Goal: Task Accomplishment & Management: Use online tool/utility

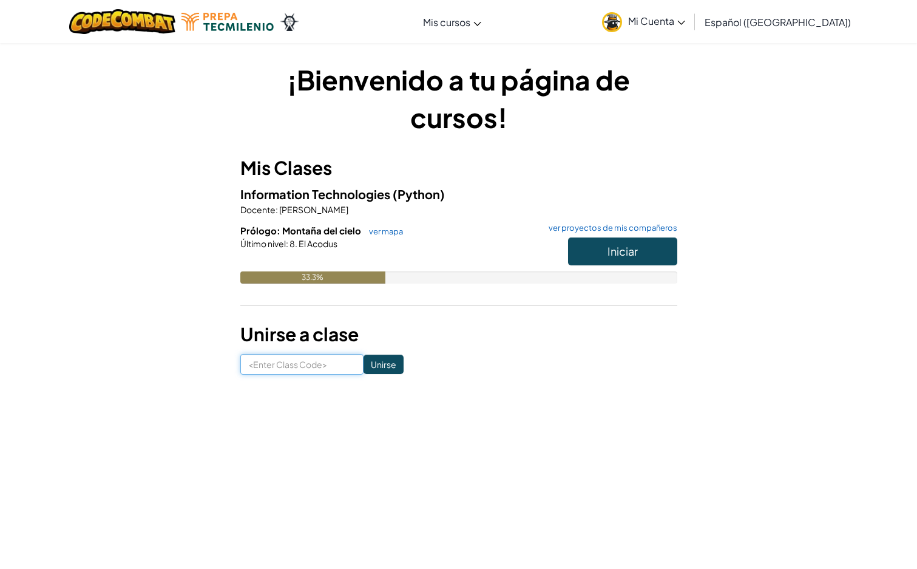
click at [333, 364] on input at bounding box center [301, 364] width 123 height 21
paste input "[URL][DOMAIN_NAME]"
drag, startPoint x: 293, startPoint y: 367, endPoint x: 129, endPoint y: 374, distance: 164.1
drag, startPoint x: 245, startPoint y: 365, endPoint x: 293, endPoint y: 367, distance: 48.6
click at [293, 367] on input "[URL][DOMAIN_NAME]" at bounding box center [301, 364] width 123 height 21
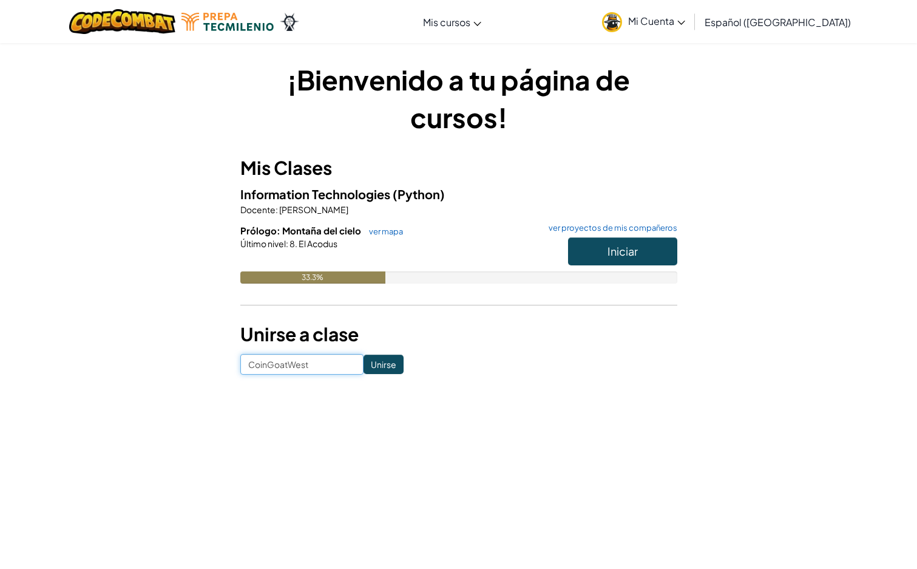
type input "CoinGoatWest"
click at [610, 258] on button "Iniciar" at bounding box center [622, 251] width 109 height 28
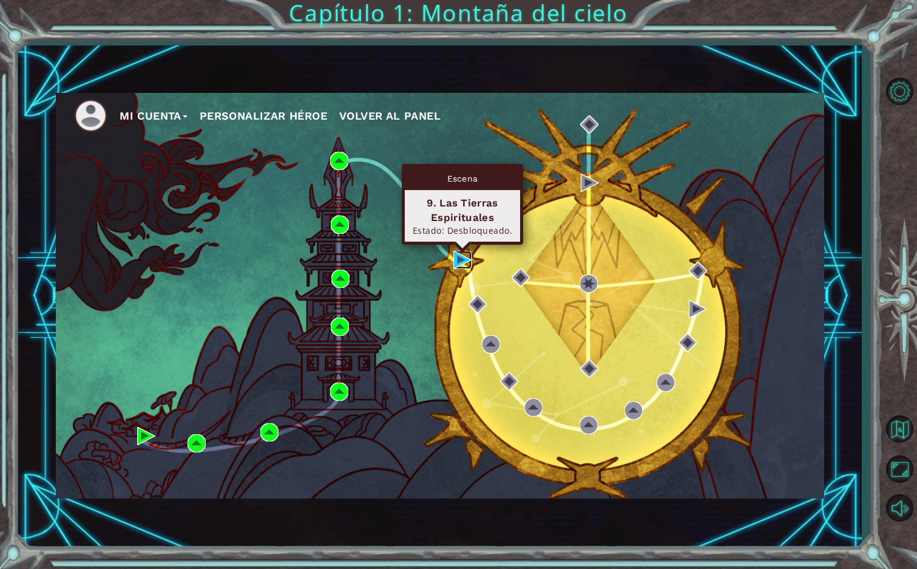
click at [458, 259] on img at bounding box center [463, 260] width 18 height 18
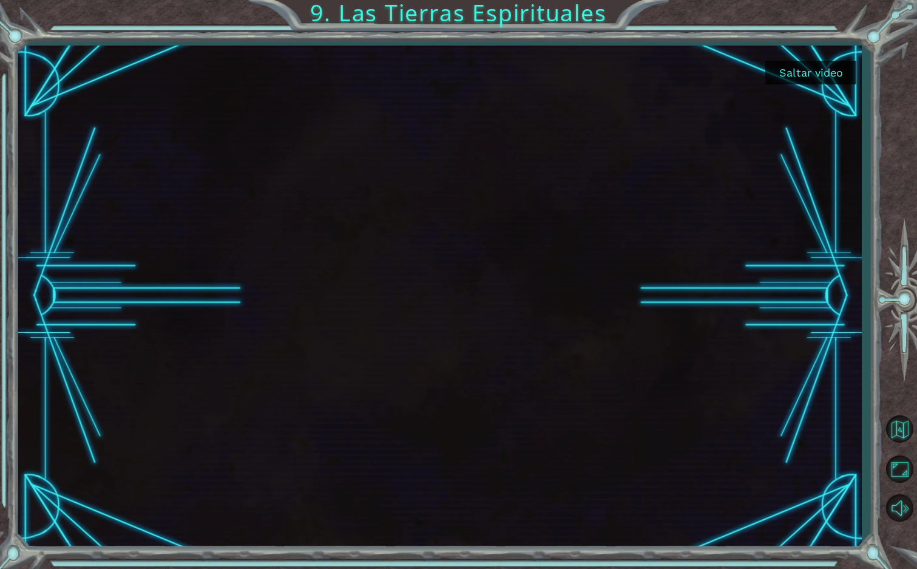
click at [826, 66] on button "Saltar video" at bounding box center [811, 73] width 91 height 24
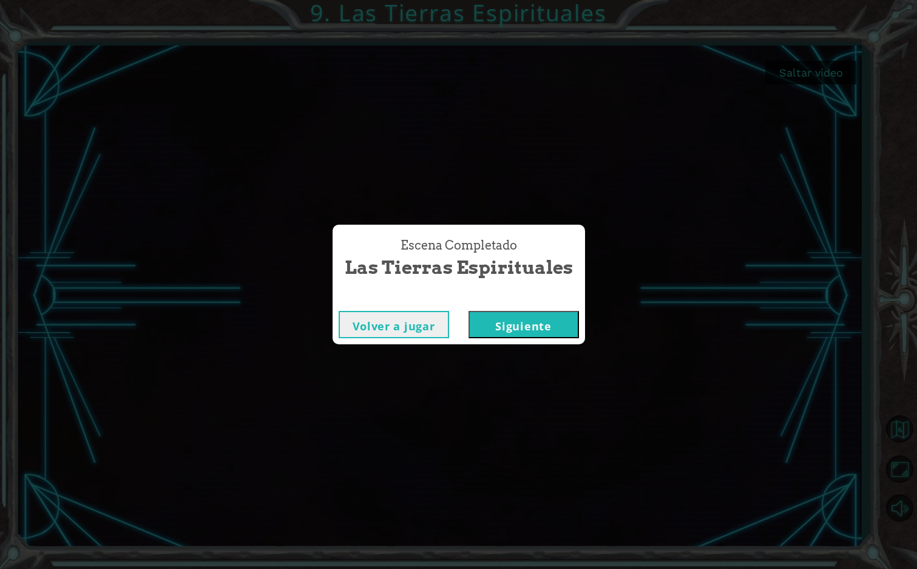
click at [520, 323] on button "Siguiente" at bounding box center [524, 324] width 110 height 27
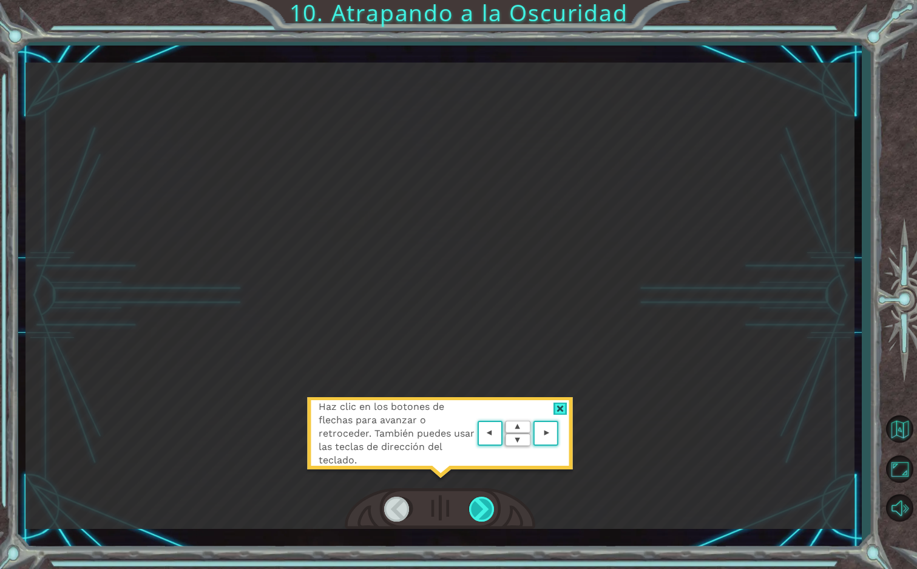
click at [487, 504] on div at bounding box center [482, 509] width 27 height 25
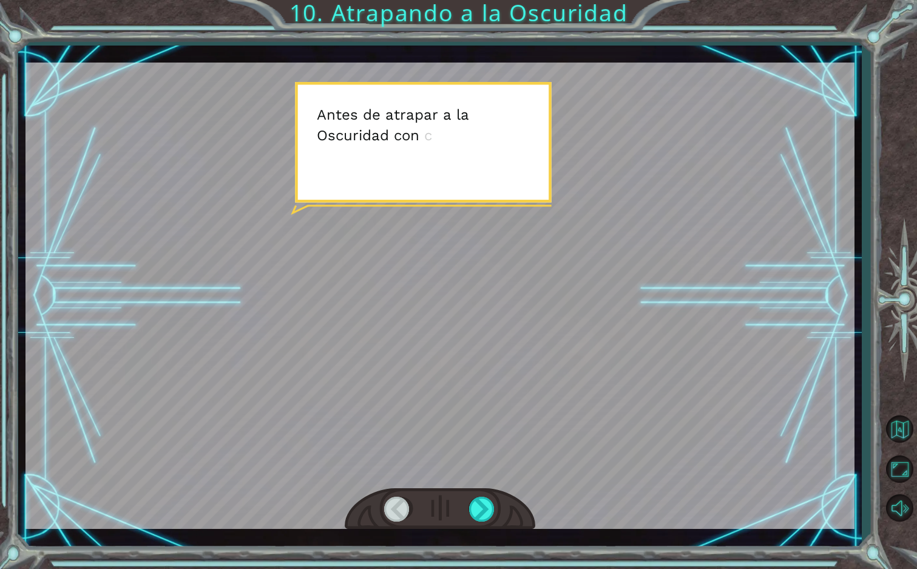
click at [482, 443] on div at bounding box center [439, 296] width 829 height 466
drag, startPoint x: 403, startPoint y: 43, endPoint x: 406, endPoint y: 50, distance: 7.3
click at [404, 47] on div "Temporary Text A n t e s d e a t r a p a r a l a O s c u r i d a d c o n c ó d …" at bounding box center [458, 284] width 917 height 569
drag, startPoint x: 443, startPoint y: 135, endPoint x: 446, endPoint y: 149, distance: 14.2
click at [444, 145] on div at bounding box center [439, 296] width 829 height 466
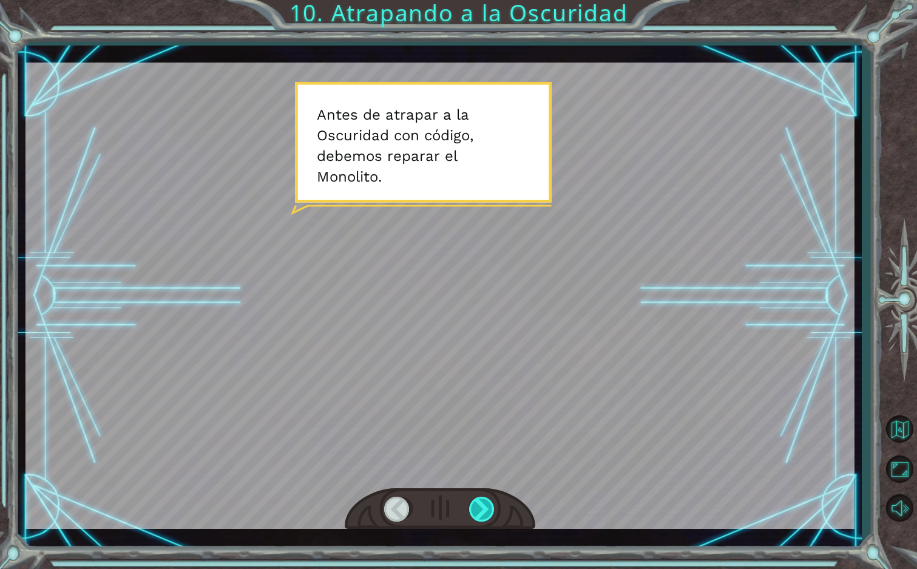
click at [483, 512] on div at bounding box center [482, 509] width 27 height 25
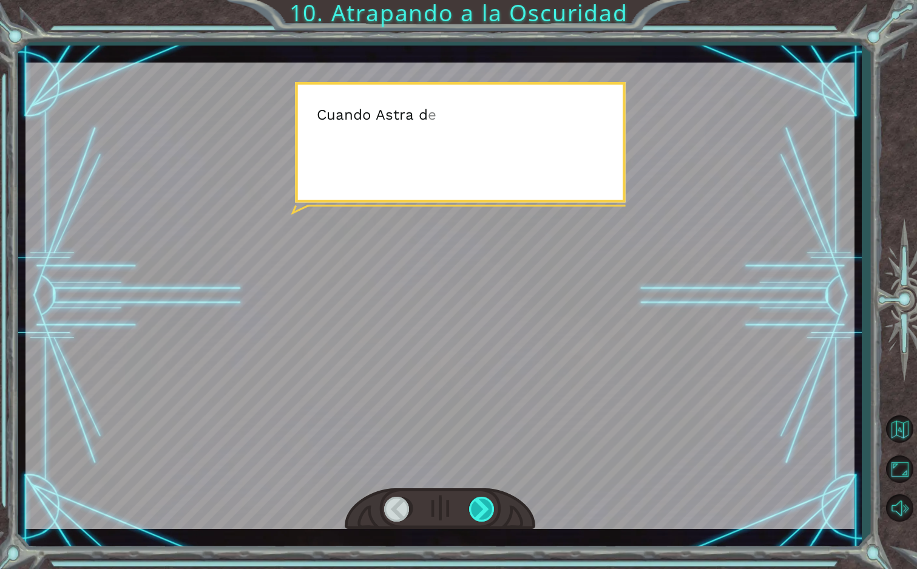
click at [483, 512] on div at bounding box center [482, 509] width 27 height 25
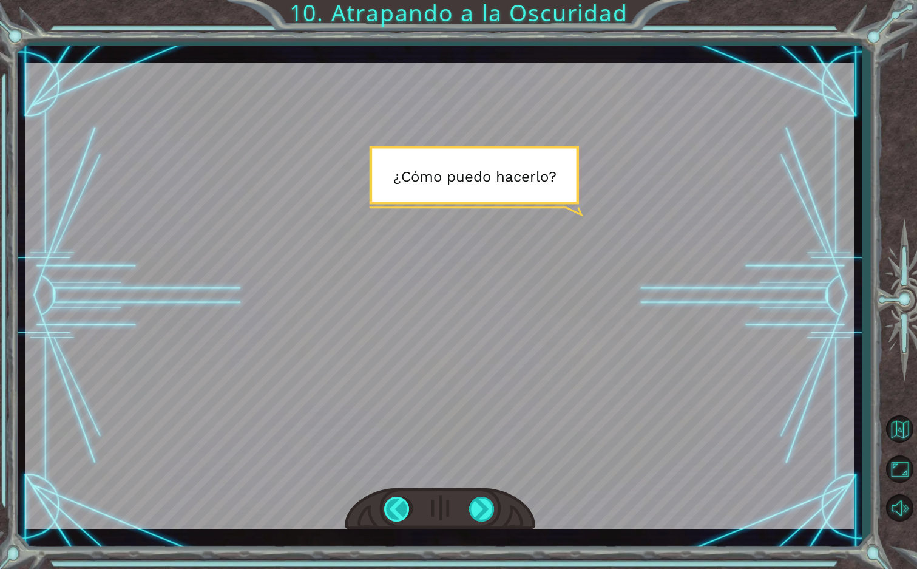
click at [398, 518] on div at bounding box center [397, 509] width 27 height 25
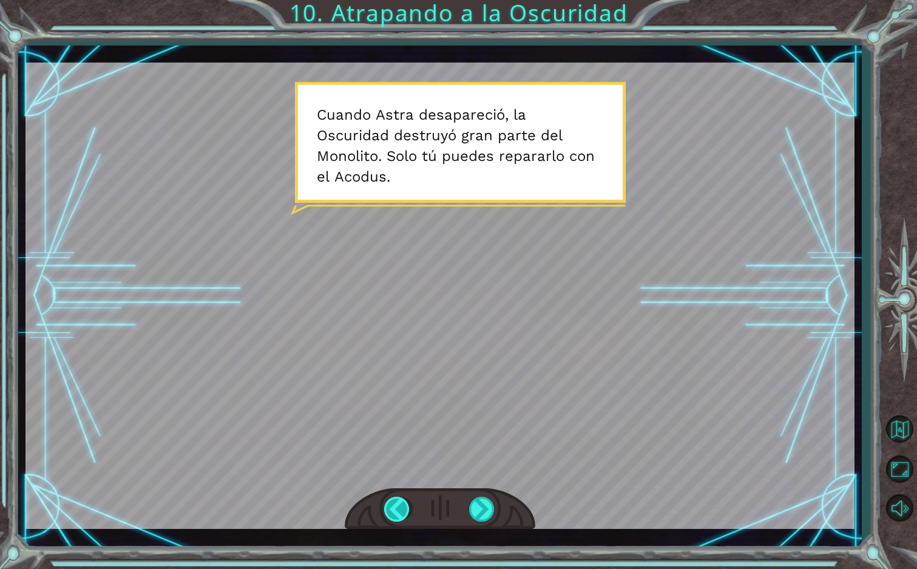
click at [398, 518] on div at bounding box center [397, 509] width 27 height 25
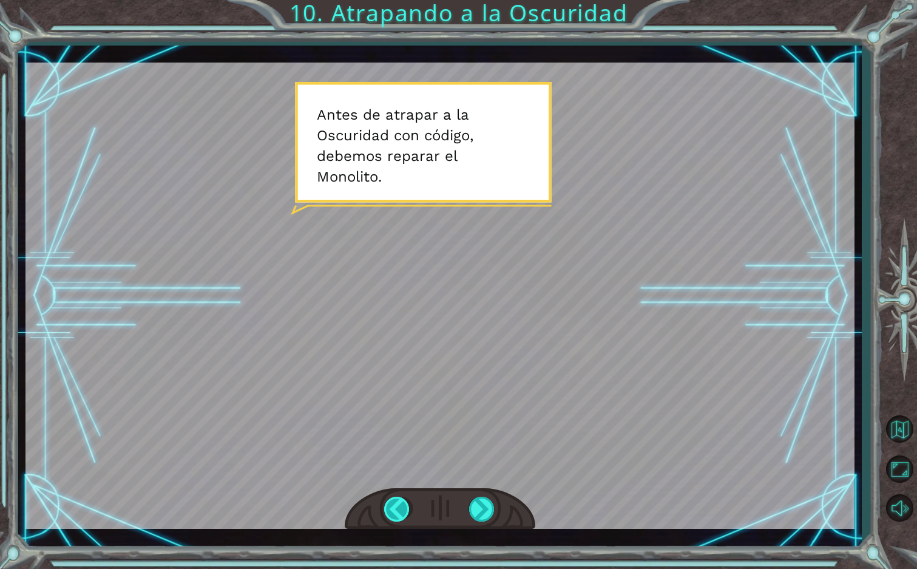
click at [398, 518] on div at bounding box center [397, 509] width 27 height 25
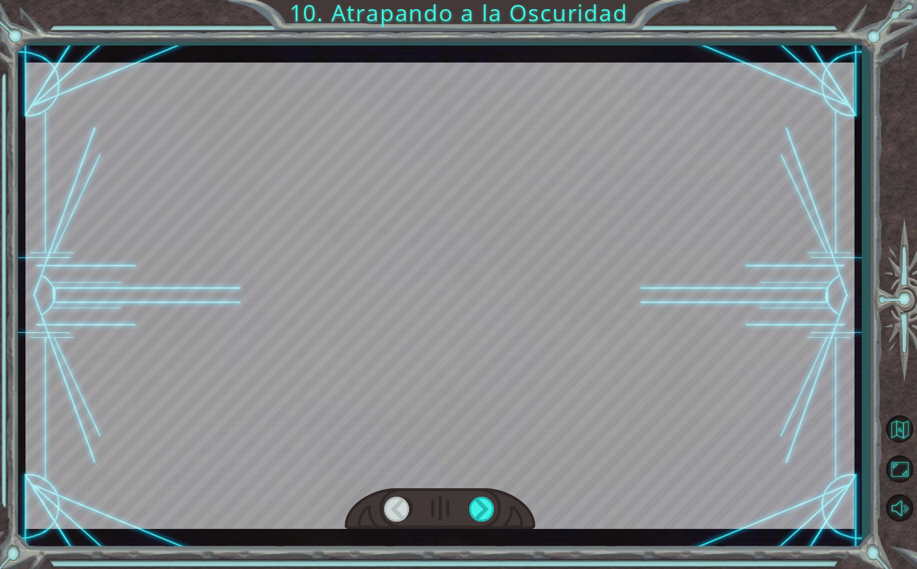
click at [395, 516] on div at bounding box center [397, 509] width 27 height 25
click at [481, 512] on div at bounding box center [482, 509] width 27 height 25
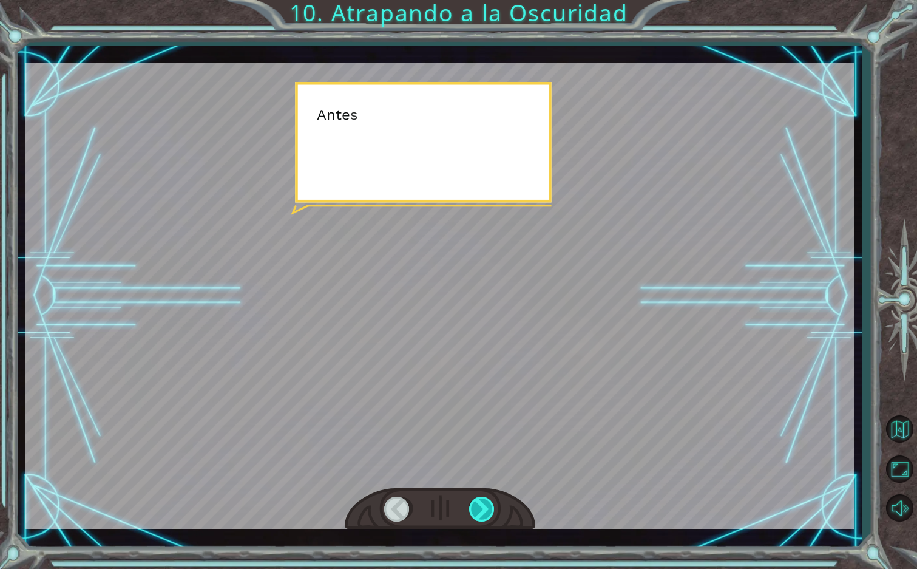
click at [481, 512] on div at bounding box center [482, 509] width 27 height 25
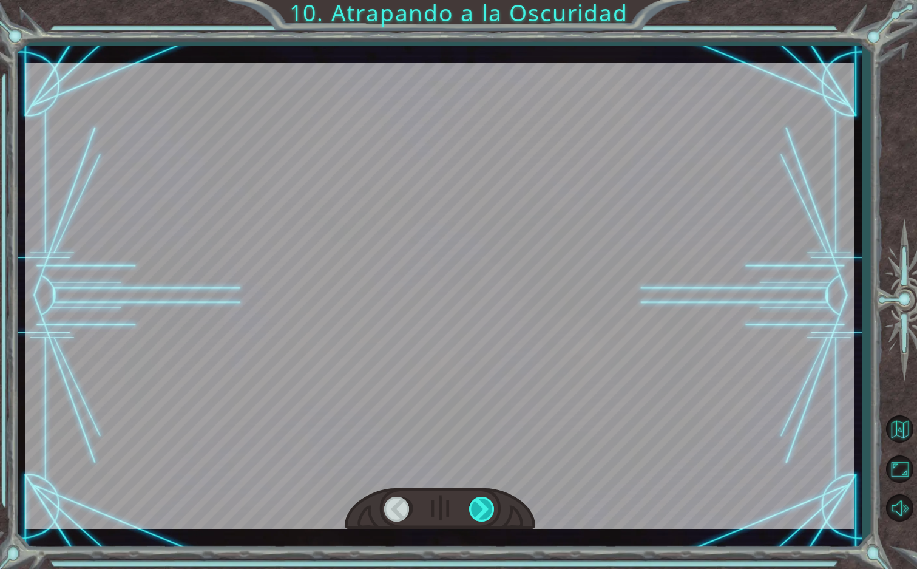
click at [481, 512] on div at bounding box center [482, 509] width 27 height 25
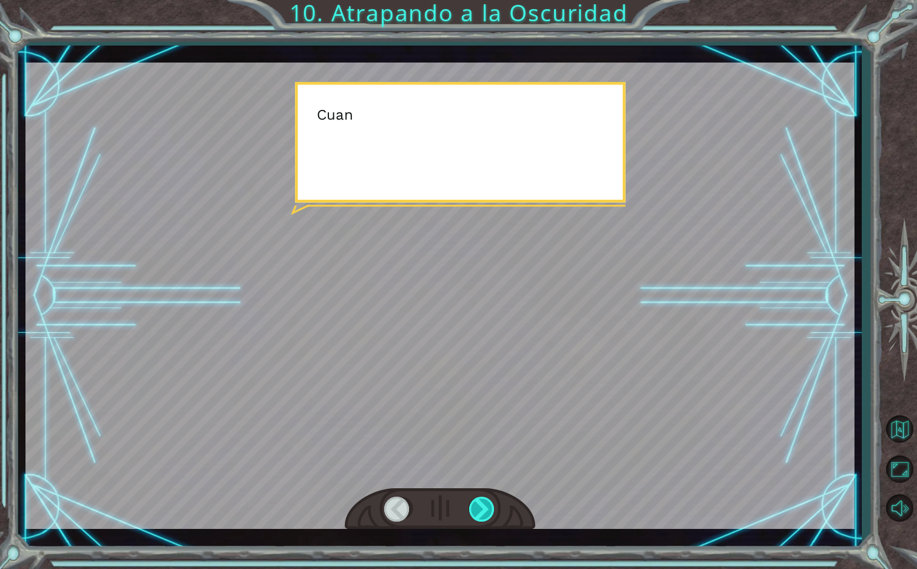
click at [481, 512] on div at bounding box center [482, 509] width 27 height 25
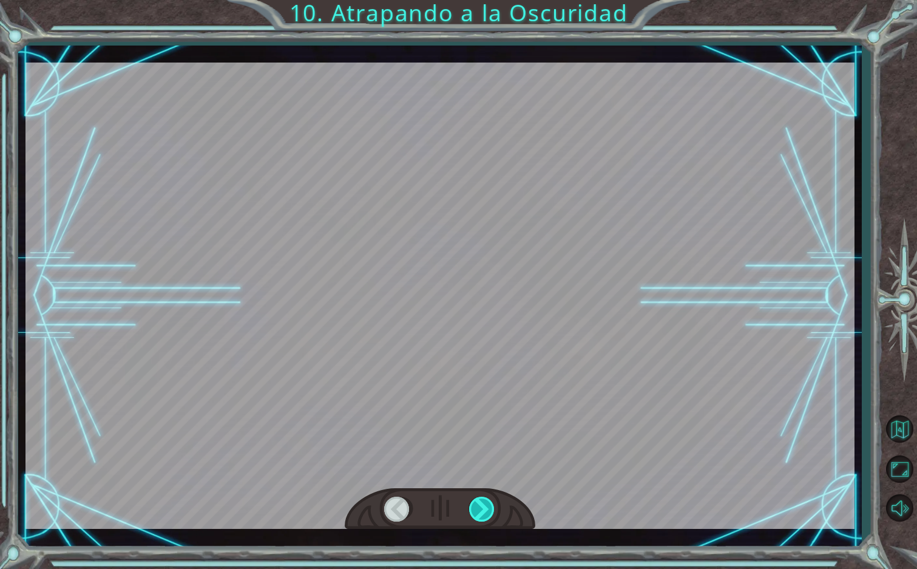
click at [481, 512] on div at bounding box center [482, 509] width 27 height 25
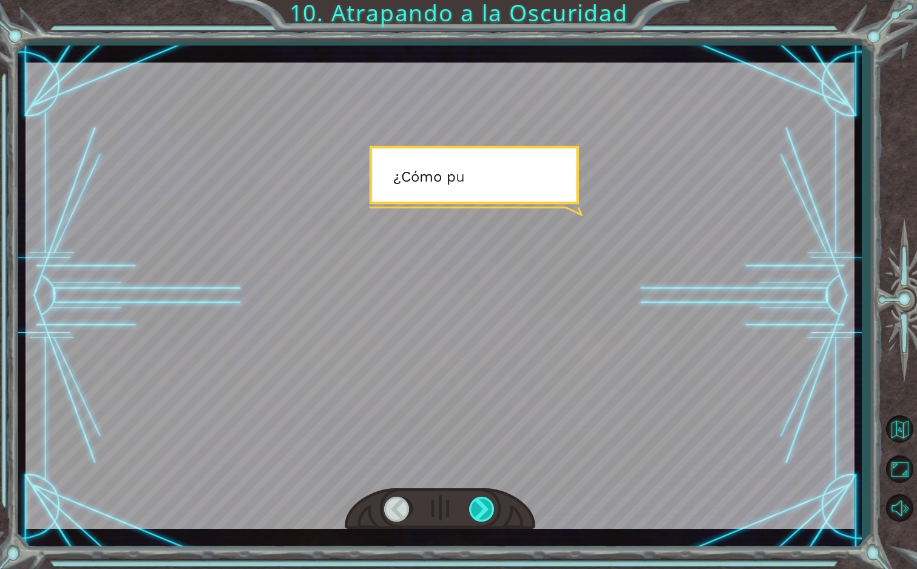
click at [481, 512] on div at bounding box center [482, 509] width 27 height 25
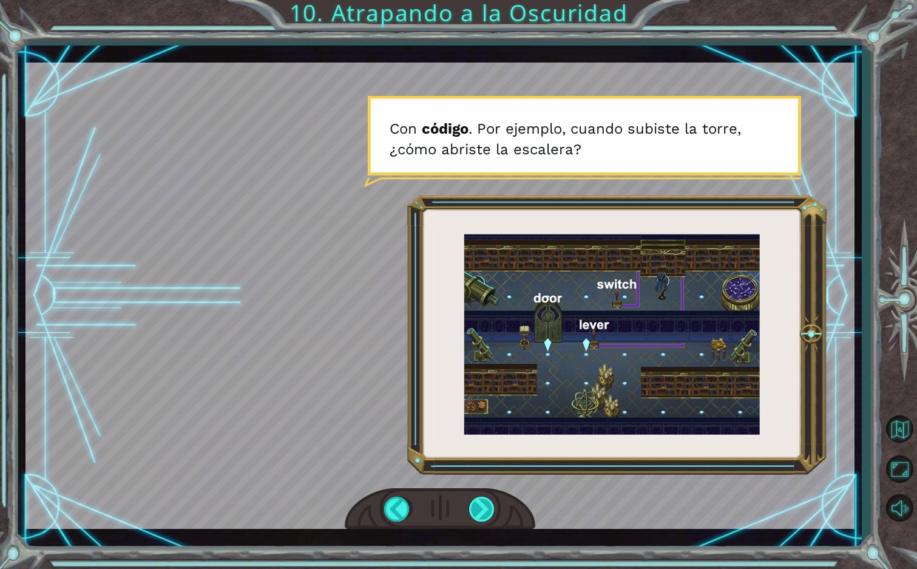
click at [485, 510] on div at bounding box center [482, 509] width 27 height 25
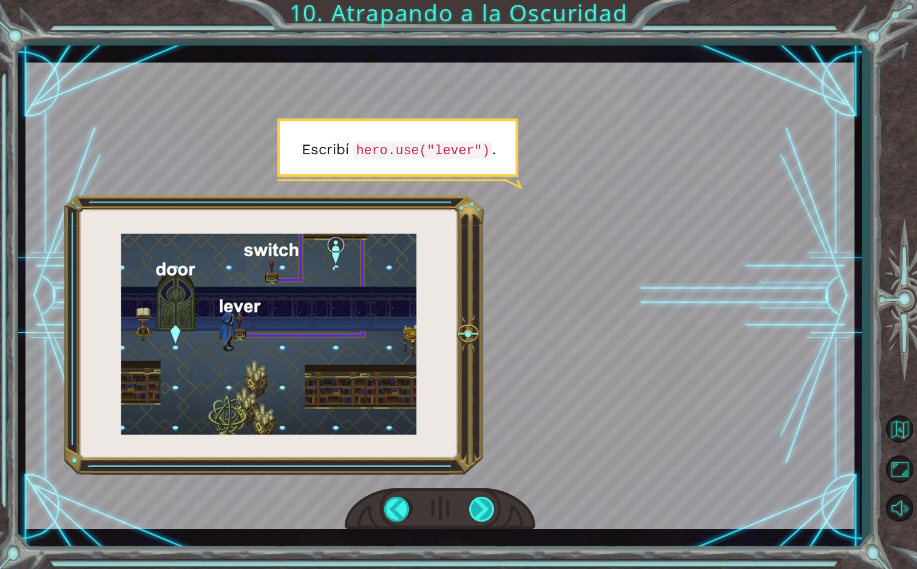
click at [483, 512] on div at bounding box center [482, 509] width 27 height 25
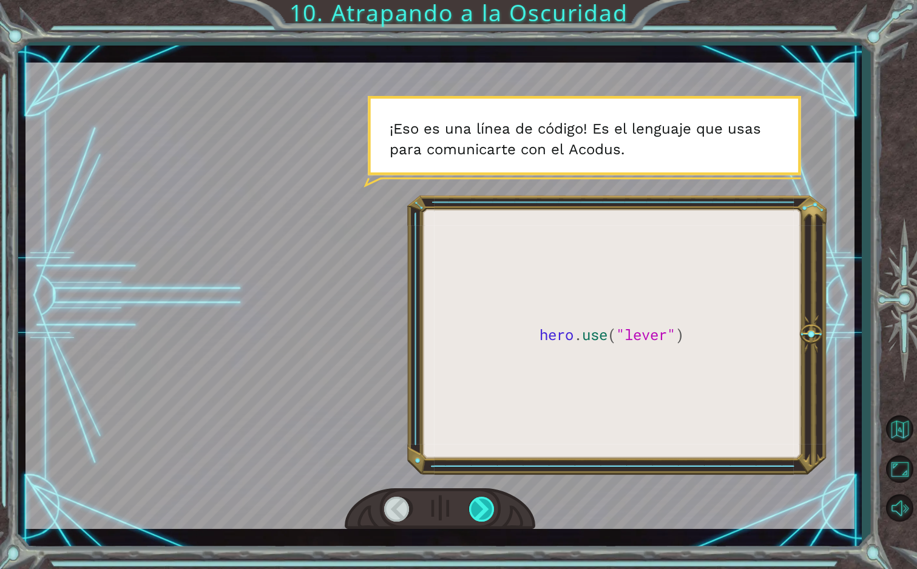
click at [485, 501] on div at bounding box center [482, 509] width 27 height 25
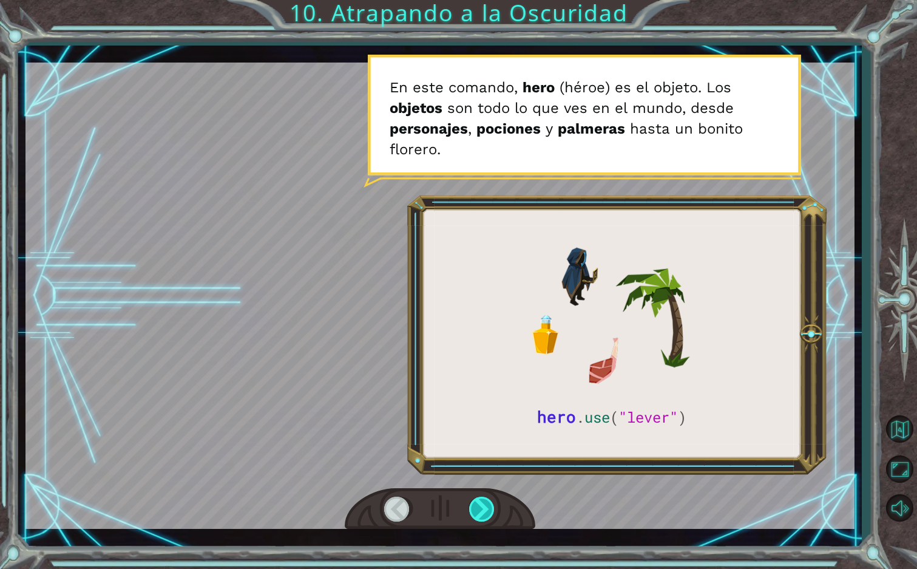
click at [477, 518] on div at bounding box center [482, 509] width 27 height 25
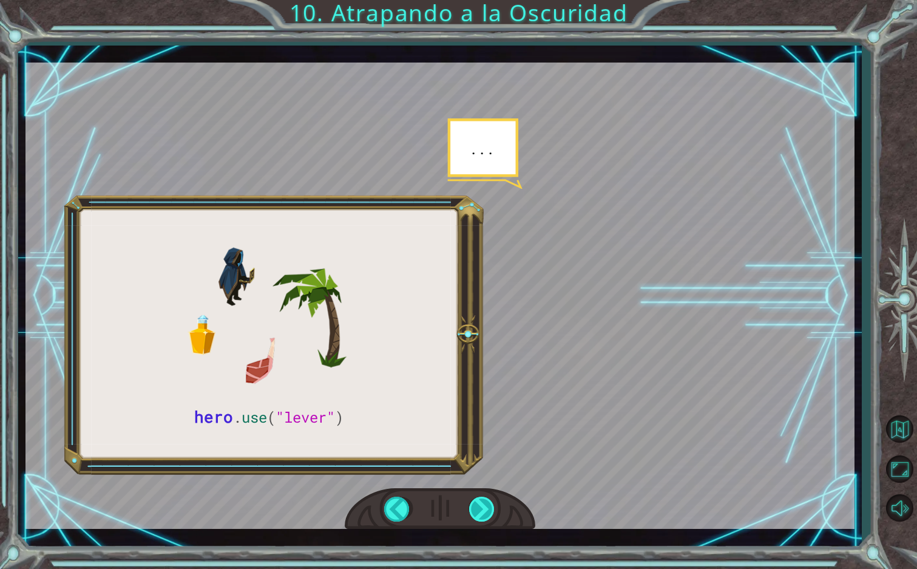
click at [483, 509] on div at bounding box center [482, 509] width 27 height 25
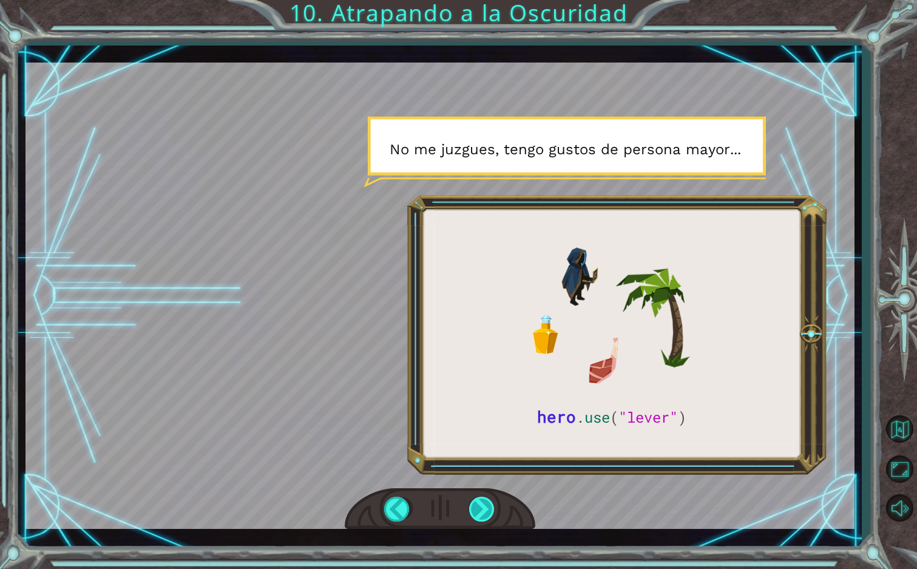
click at [481, 511] on div at bounding box center [482, 509] width 27 height 25
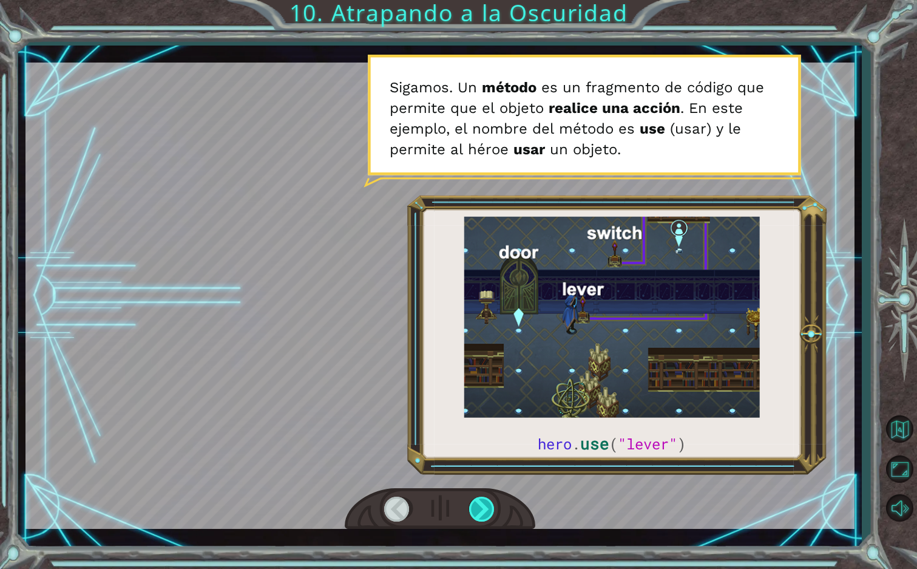
click at [481, 510] on div at bounding box center [482, 509] width 27 height 25
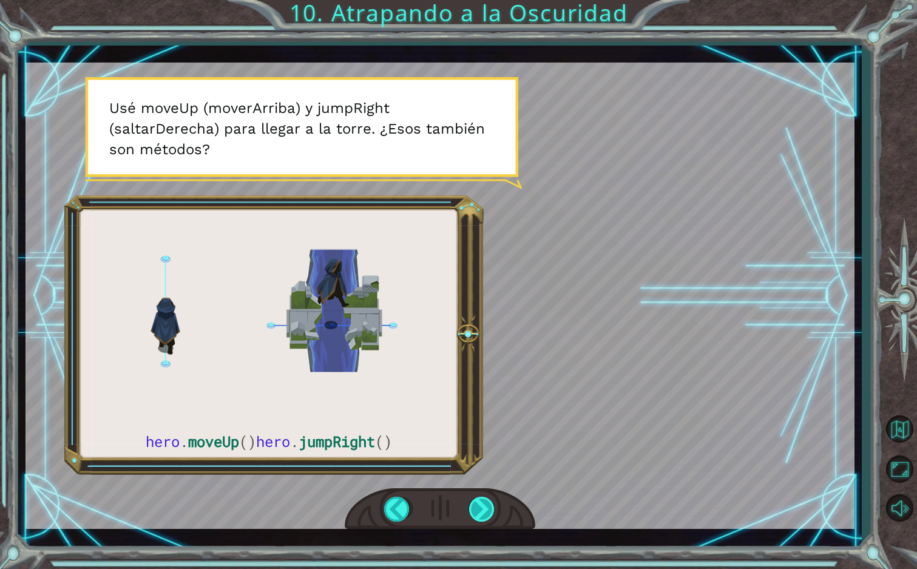
click at [485, 510] on div at bounding box center [482, 509] width 27 height 25
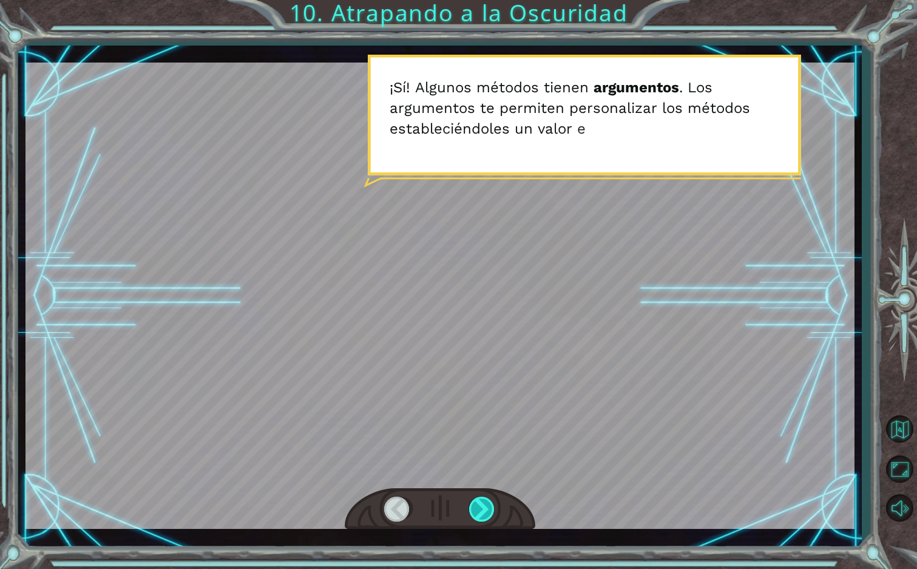
click at [477, 513] on div at bounding box center [482, 509] width 27 height 25
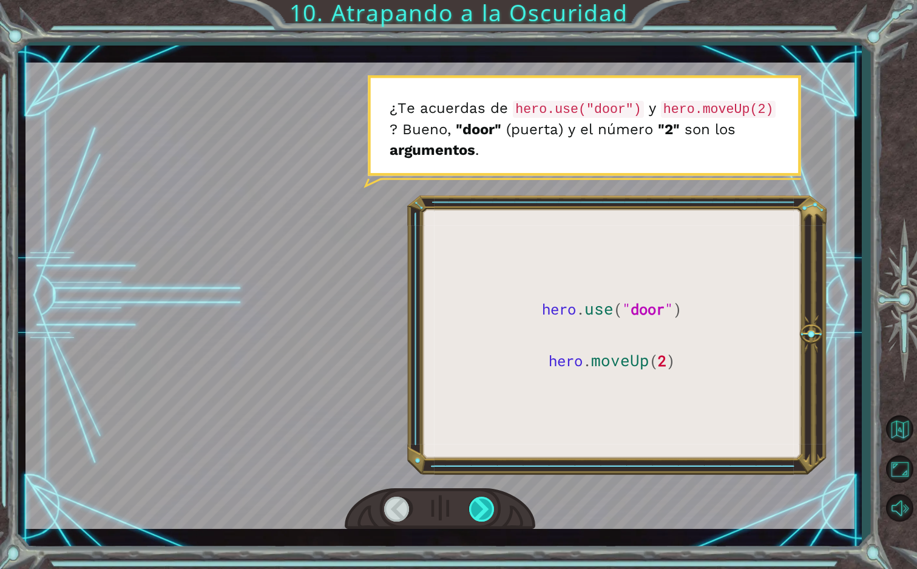
click at [479, 518] on div at bounding box center [482, 509] width 27 height 25
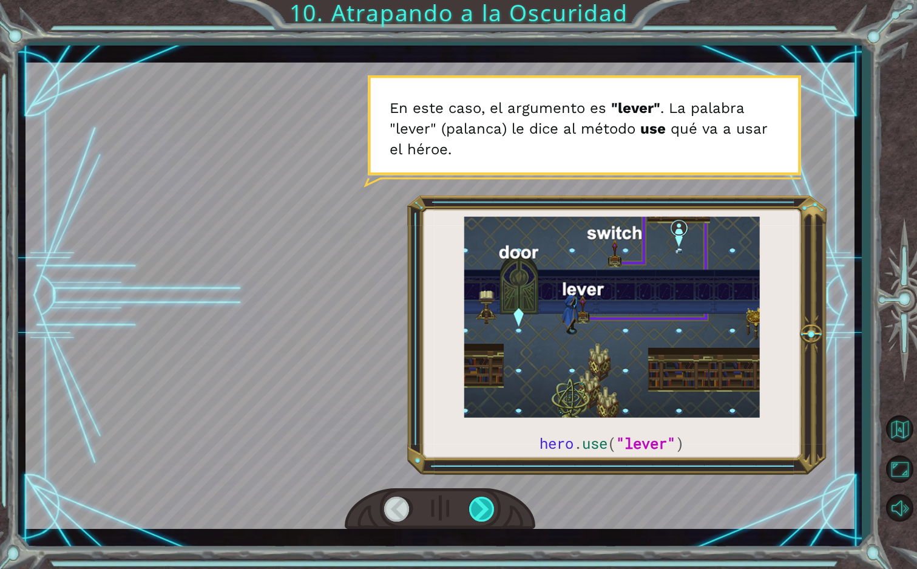
click at [480, 501] on div at bounding box center [482, 509] width 27 height 25
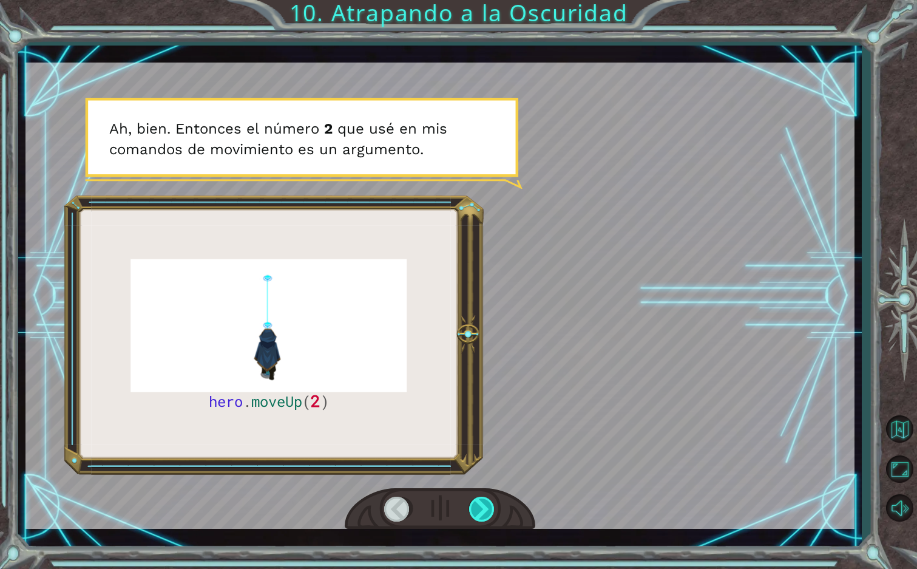
click at [480, 501] on div at bounding box center [482, 509] width 27 height 25
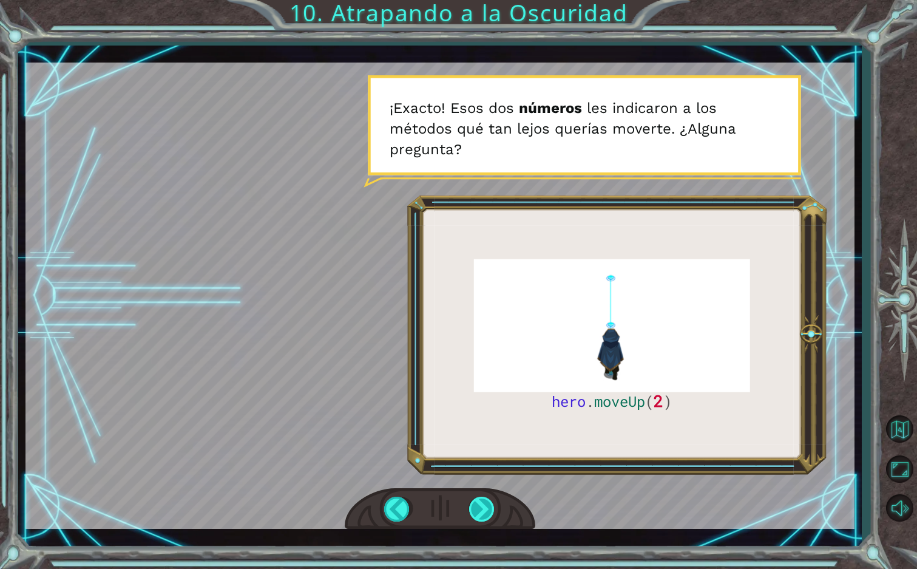
click at [488, 498] on div at bounding box center [482, 509] width 27 height 25
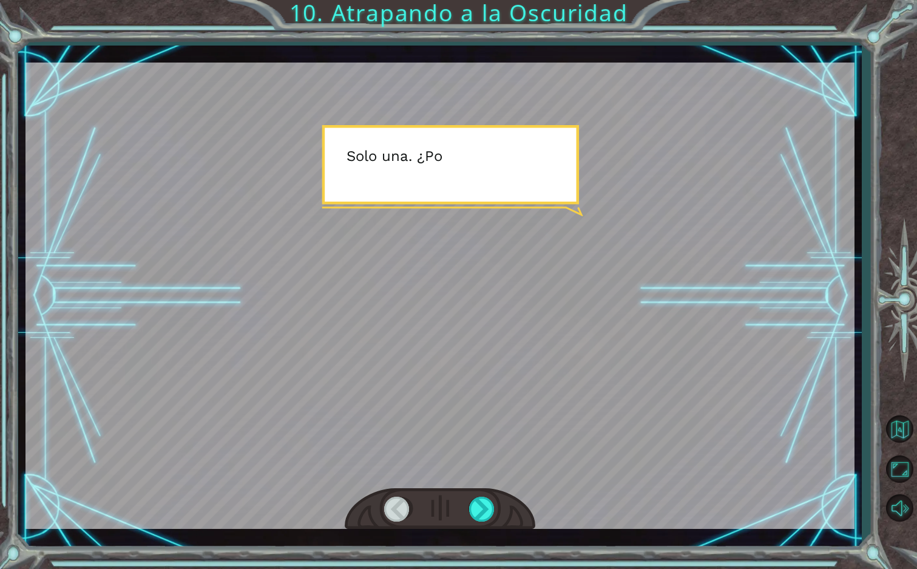
click at [435, 307] on div at bounding box center [439, 296] width 829 height 466
click at [477, 514] on div at bounding box center [482, 509] width 27 height 25
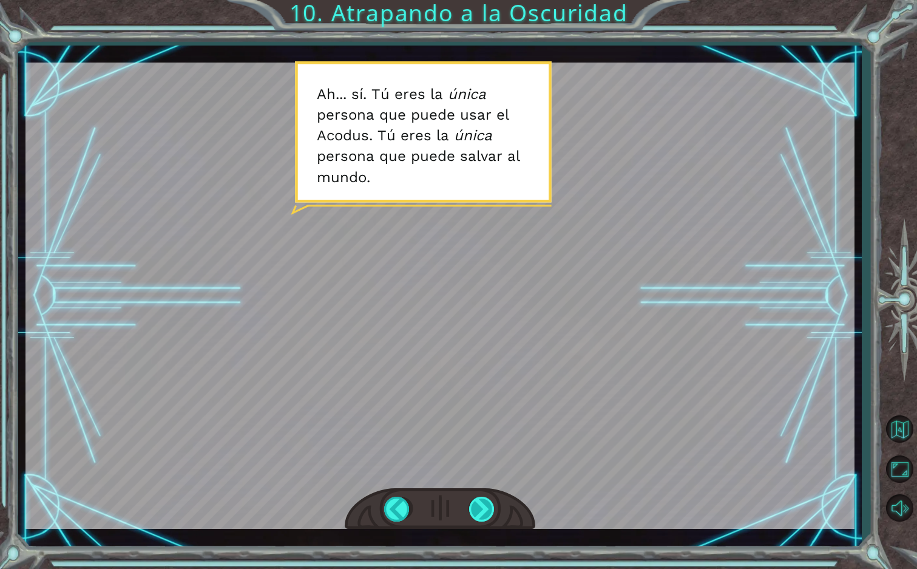
click at [473, 499] on div at bounding box center [482, 509] width 27 height 25
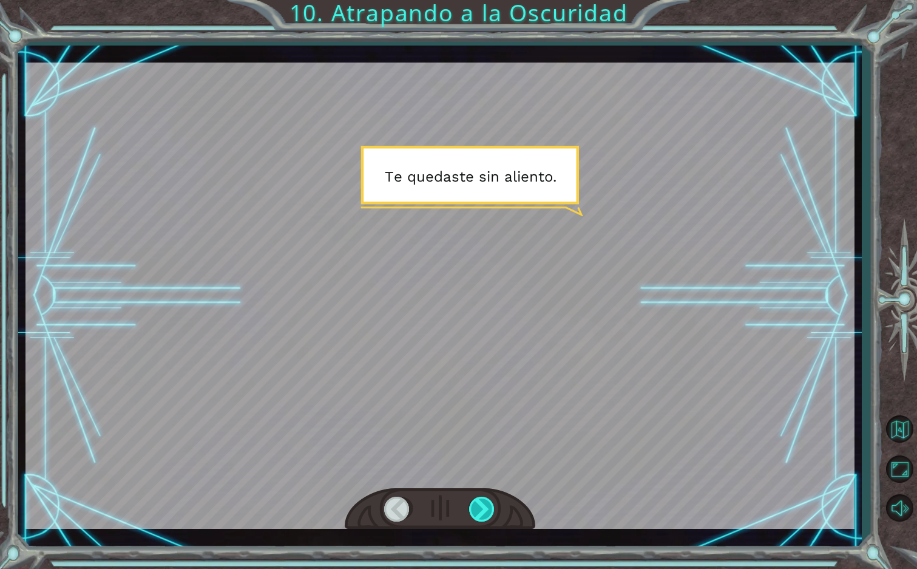
click at [476, 504] on div at bounding box center [482, 509] width 27 height 25
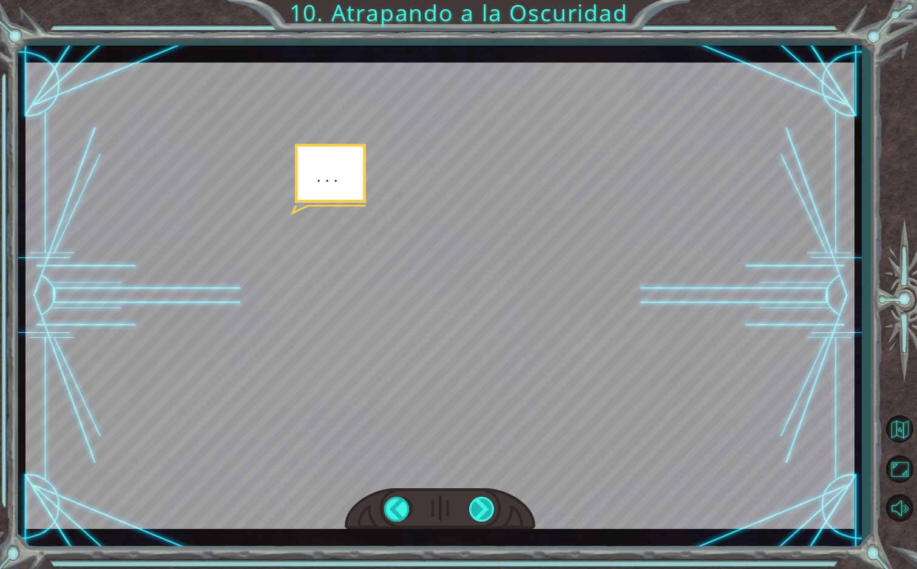
click at [476, 504] on div at bounding box center [482, 509] width 27 height 25
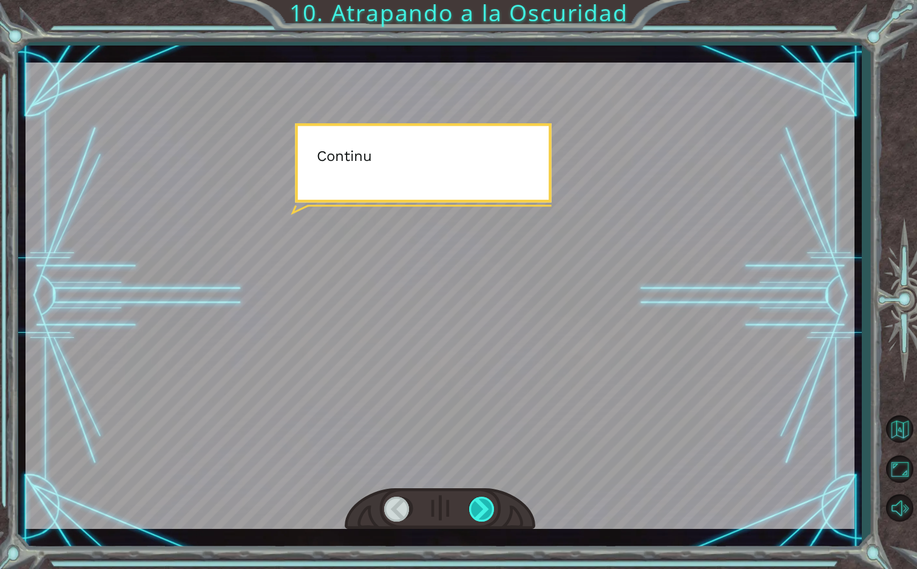
click at [475, 503] on div at bounding box center [482, 509] width 27 height 25
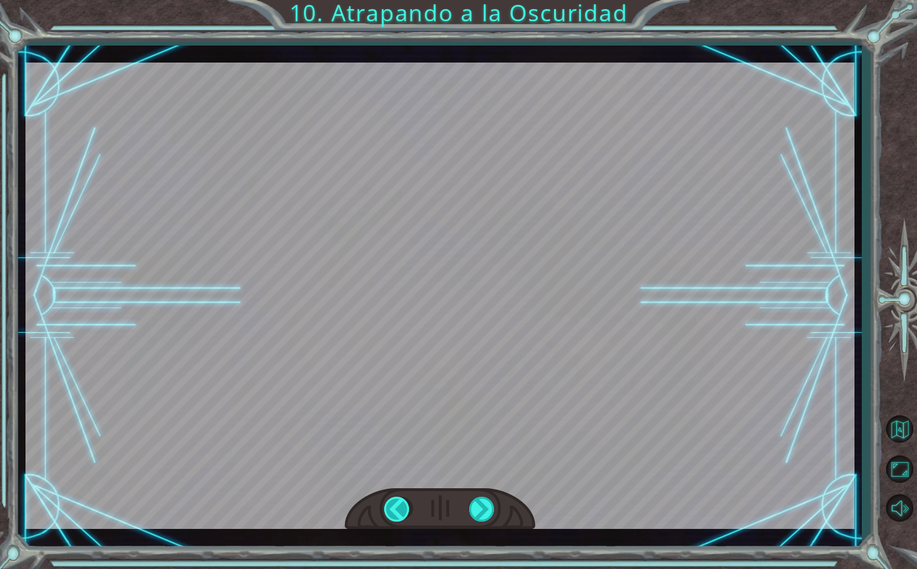
click at [404, 503] on div at bounding box center [397, 509] width 27 height 25
drag, startPoint x: 384, startPoint y: 514, endPoint x: 393, endPoint y: 512, distance: 8.8
click at [385, 514] on div at bounding box center [440, 509] width 191 height 42
click at [399, 509] on div at bounding box center [397, 509] width 27 height 25
click at [405, 506] on div at bounding box center [397, 509] width 27 height 25
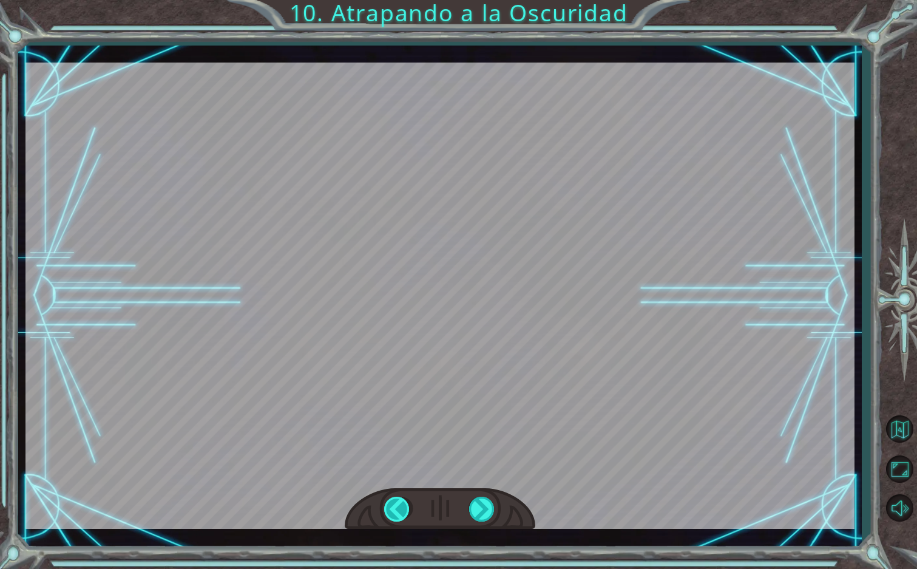
click at [398, 507] on div at bounding box center [397, 509] width 27 height 25
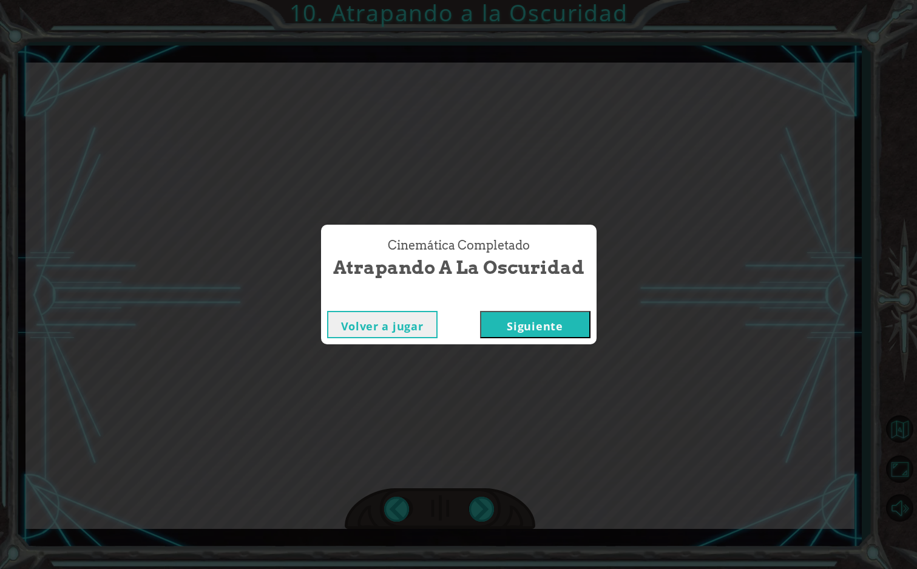
click at [542, 330] on button "Siguiente" at bounding box center [535, 324] width 110 height 27
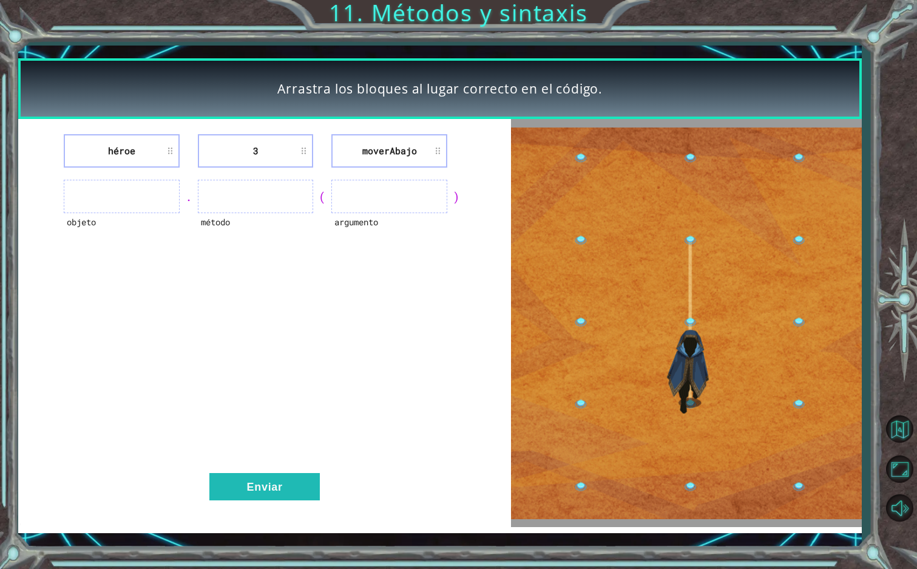
drag, startPoint x: 149, startPoint y: 159, endPoint x: 148, endPoint y: 186, distance: 26.8
click at [145, 196] on div "héroe 3 moverAbajo objeto . método ( argumento ) Enviar" at bounding box center [264, 323] width 493 height 408
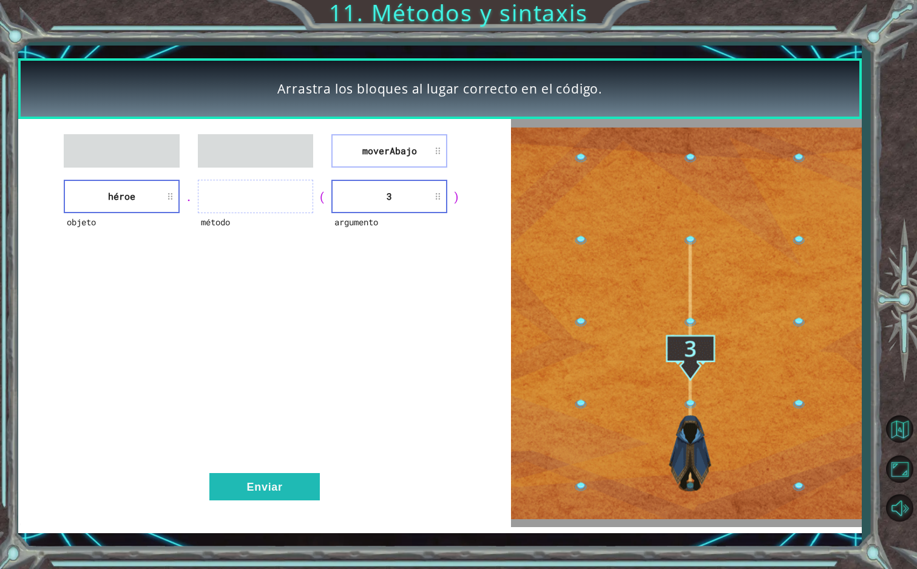
drag, startPoint x: 436, startPoint y: 155, endPoint x: 361, endPoint y: 175, distance: 77.9
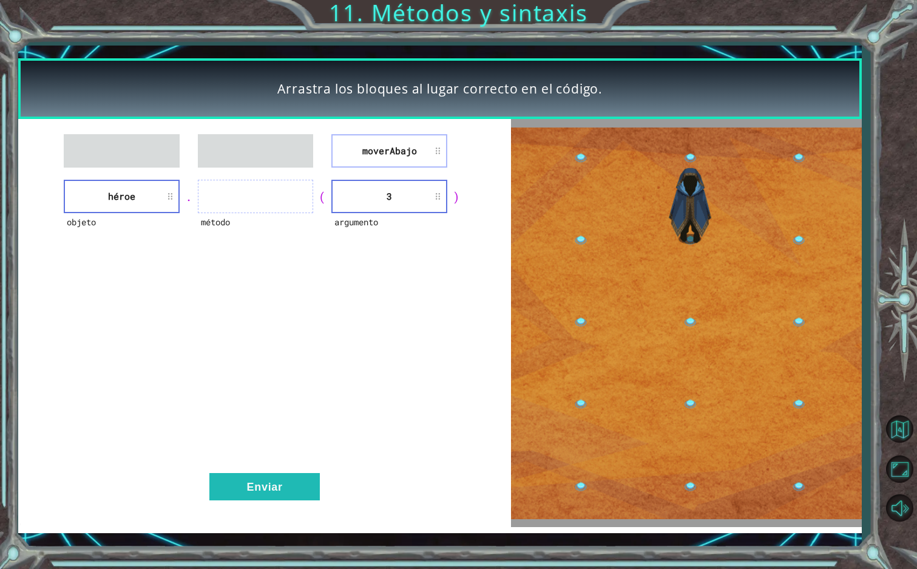
click at [302, 197] on div "moverAbajo objeto héroe . método ( argumento 3 ) Enviar" at bounding box center [264, 323] width 493 height 408
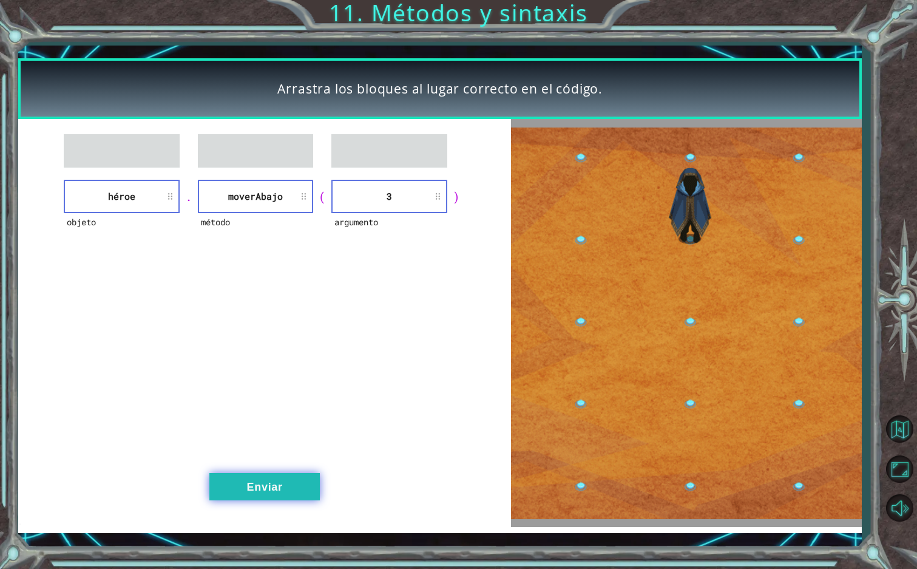
click at [296, 477] on button "Enviar" at bounding box center [264, 486] width 110 height 27
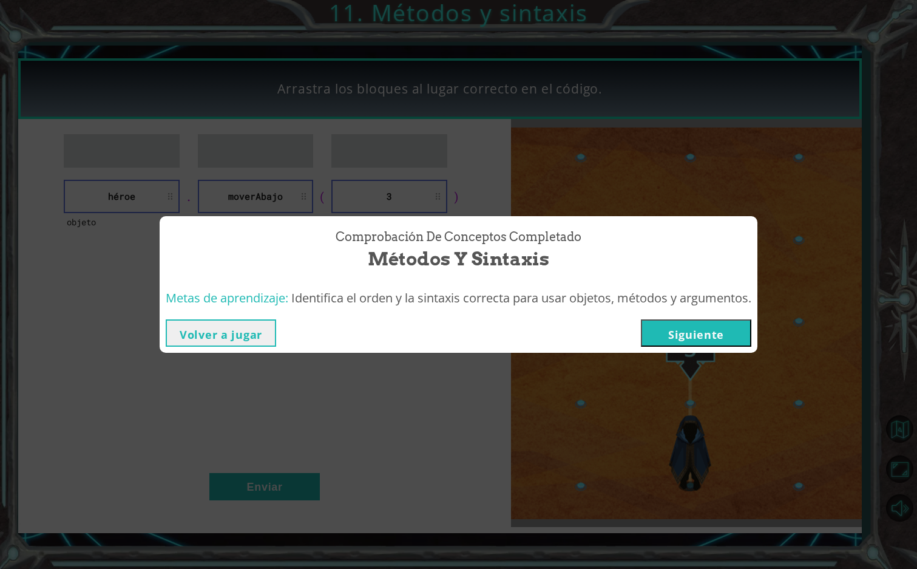
click at [672, 330] on button "Siguiente" at bounding box center [696, 332] width 110 height 27
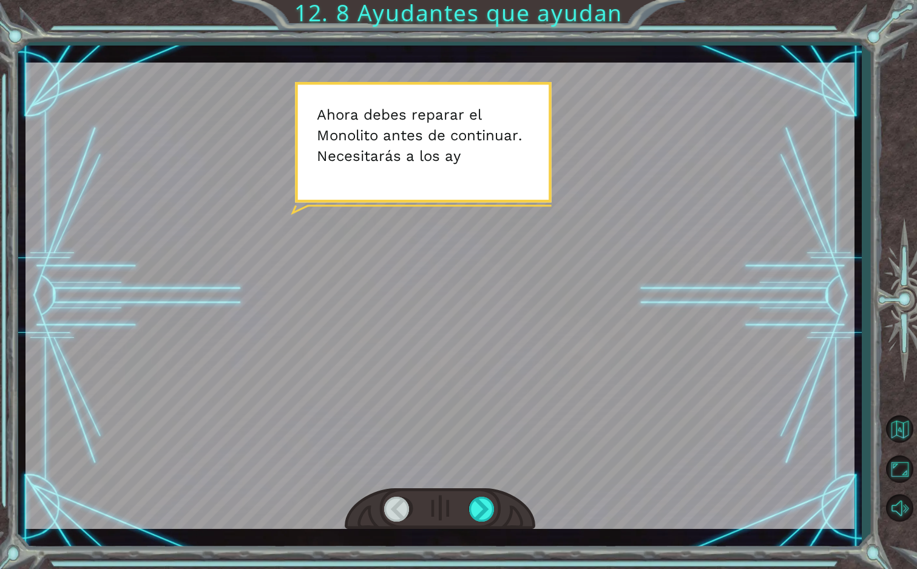
click at [536, 328] on div at bounding box center [439, 296] width 829 height 466
click at [525, 357] on div at bounding box center [439, 296] width 829 height 466
click at [491, 508] on div at bounding box center [482, 509] width 27 height 25
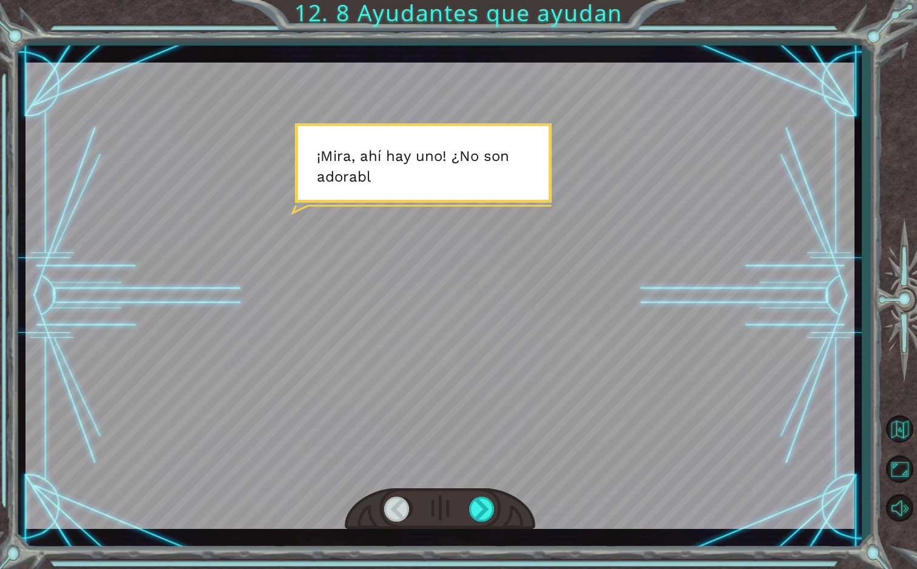
click at [471, 295] on div at bounding box center [439, 296] width 829 height 466
click at [483, 503] on div at bounding box center [482, 509] width 27 height 25
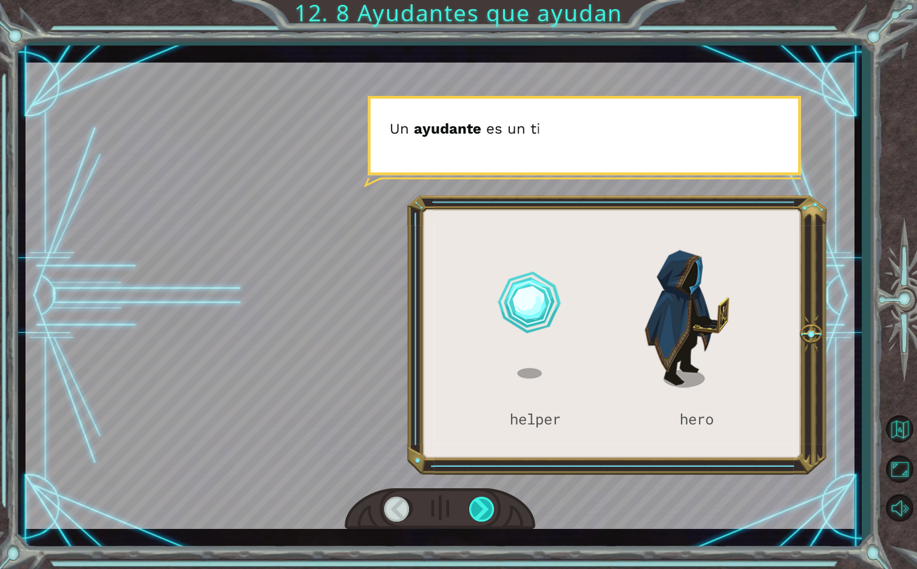
click at [482, 502] on div at bounding box center [482, 509] width 27 height 25
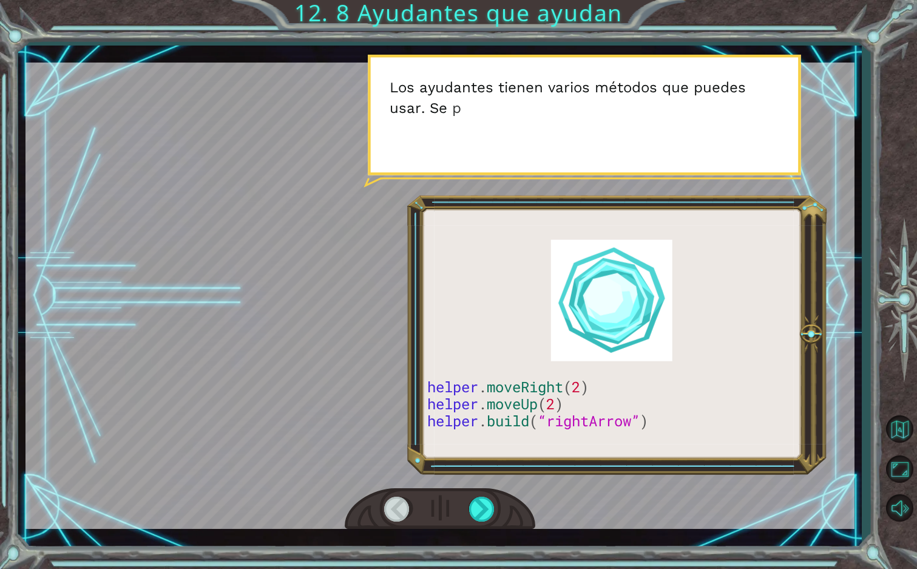
click at [403, 514] on div at bounding box center [397, 509] width 27 height 25
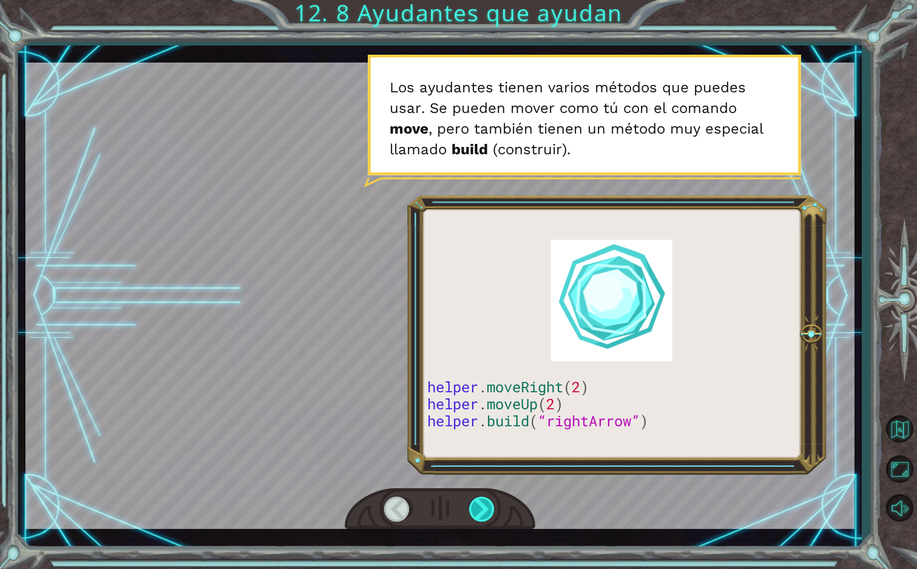
click at [478, 514] on div at bounding box center [482, 509] width 27 height 25
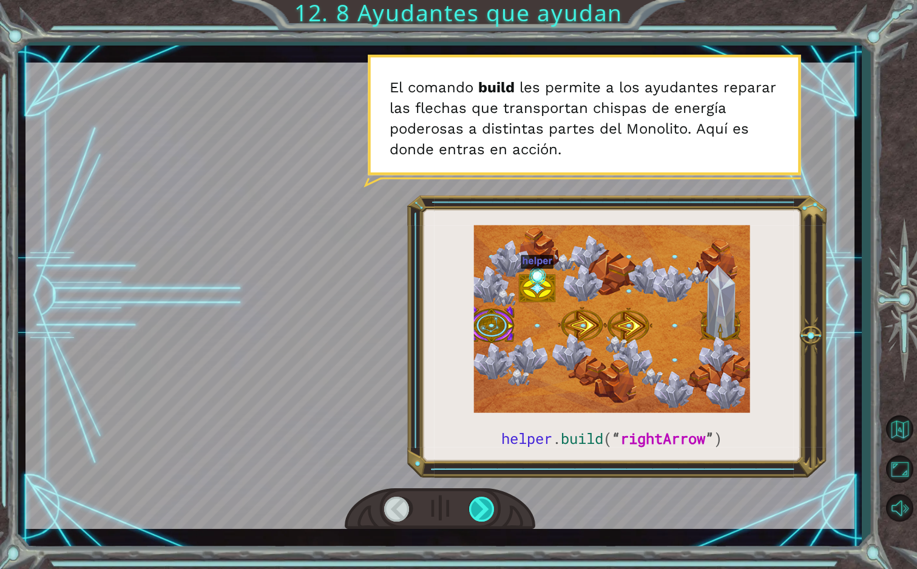
click at [492, 510] on div at bounding box center [482, 509] width 27 height 25
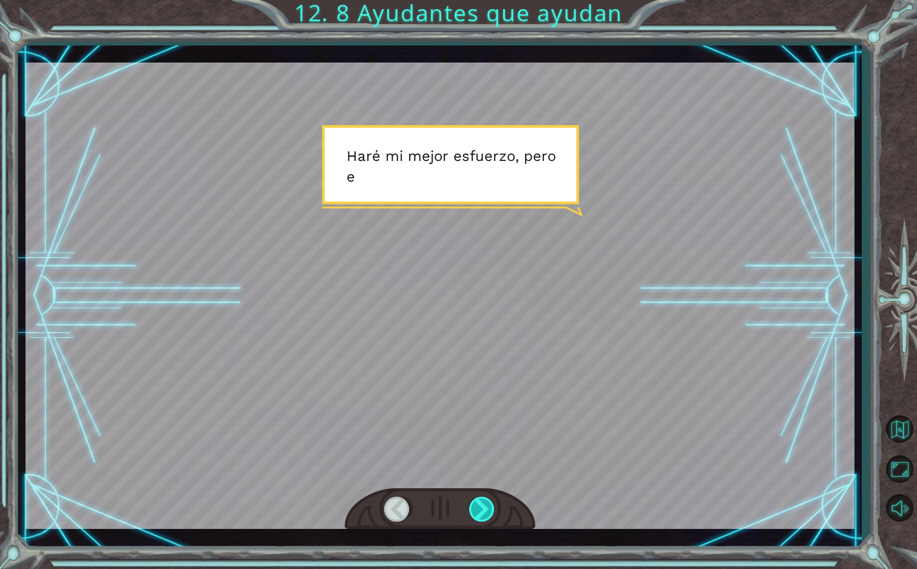
click at [492, 509] on div at bounding box center [482, 509] width 27 height 25
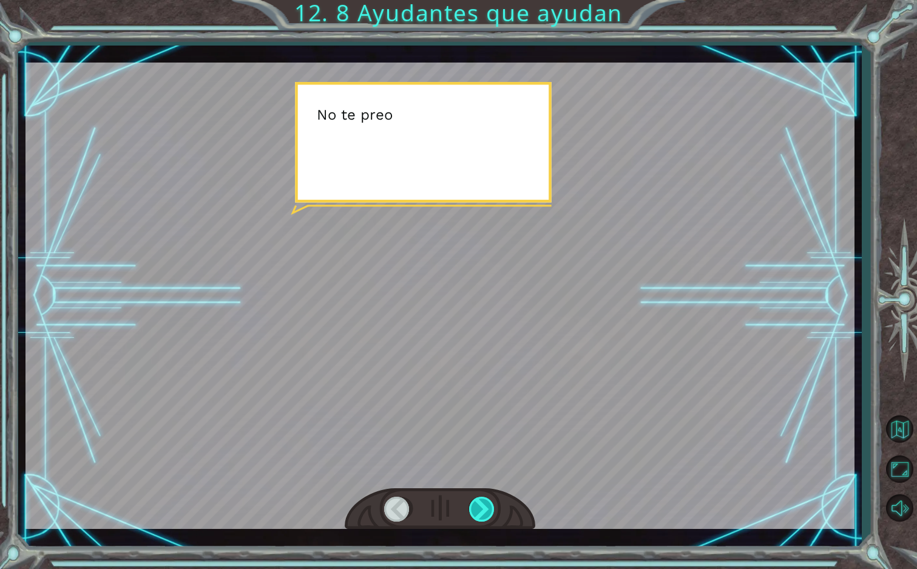
click at [492, 509] on div at bounding box center [482, 509] width 27 height 25
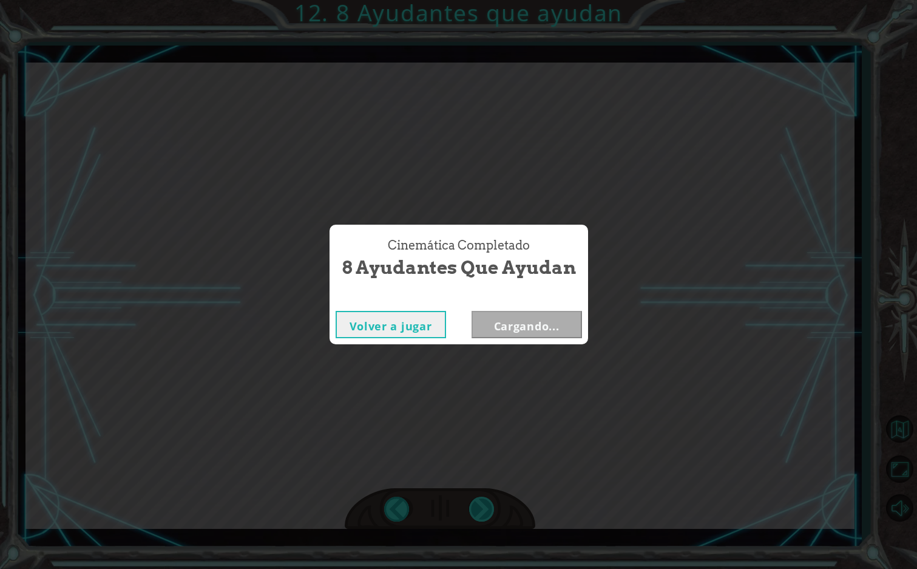
click at [492, 508] on div "Cinemática Completado 8 Ayudantes que ayudan Volver a jugar Cargando..." at bounding box center [458, 284] width 917 height 569
click at [518, 321] on button "Siguiente" at bounding box center [527, 324] width 110 height 27
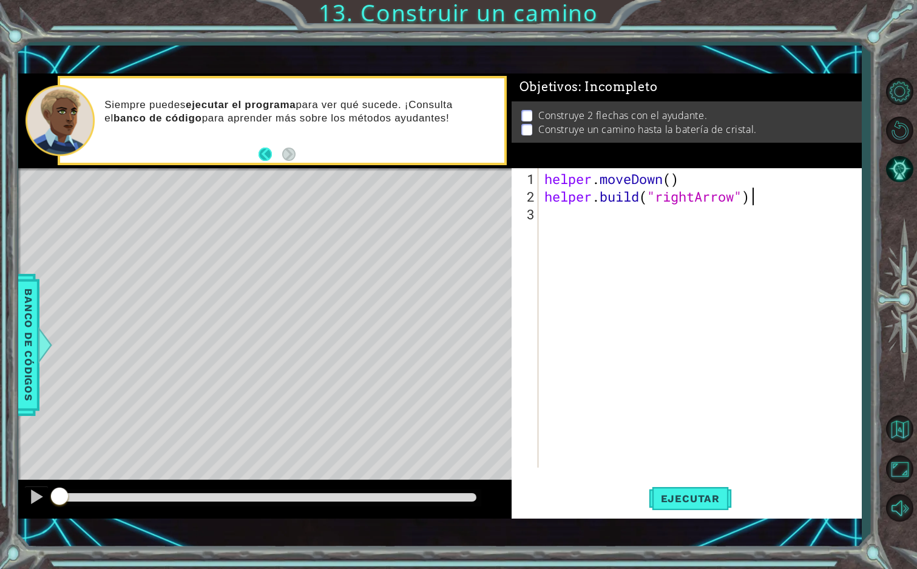
click at [268, 160] on button "Back" at bounding box center [271, 154] width 24 height 13
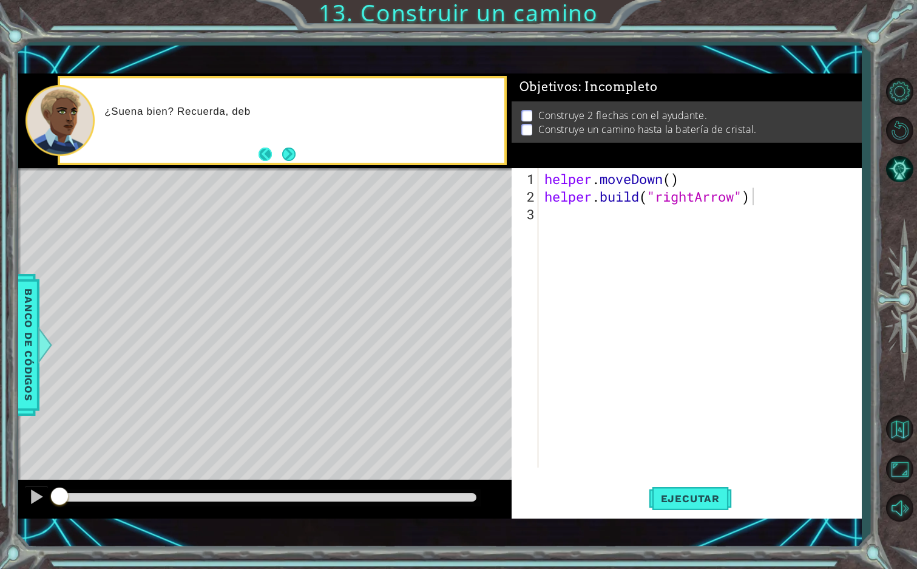
click at [266, 160] on button "Back" at bounding box center [271, 154] width 24 height 13
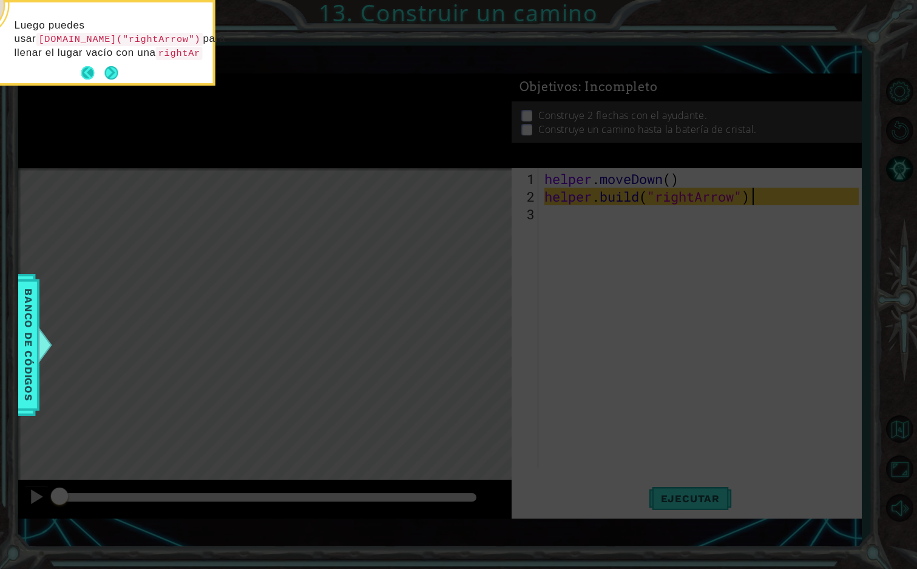
click at [87, 60] on p "Luego puedes usar [DOMAIN_NAME]("rightArrow") para llenar el lugar vacío con un…" at bounding box center [110, 39] width 190 height 41
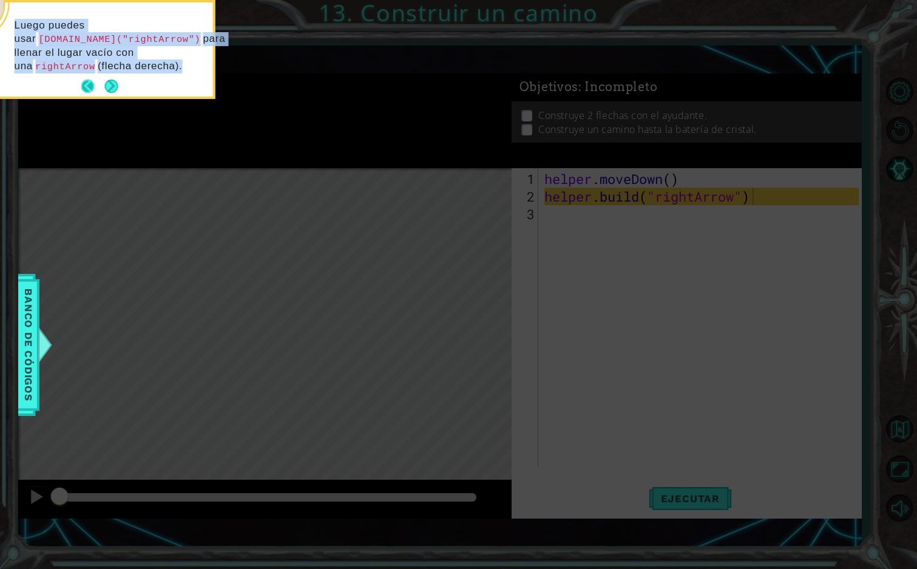
click at [90, 82] on button "Back" at bounding box center [93, 86] width 24 height 13
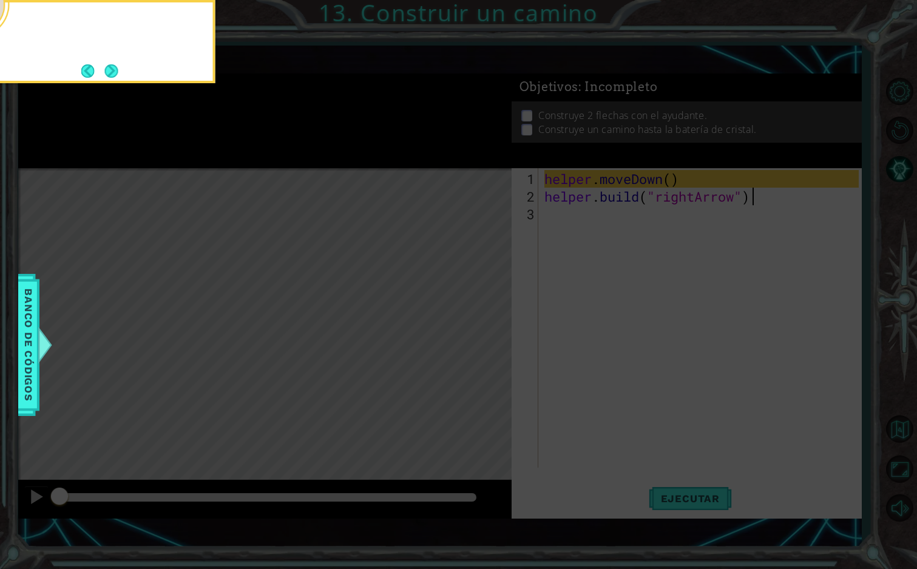
click at [90, 83] on div at bounding box center [94, 41] width 243 height 83
click at [90, 84] on icon at bounding box center [458, 123] width 917 height 891
click at [88, 75] on button "Back" at bounding box center [93, 70] width 24 height 13
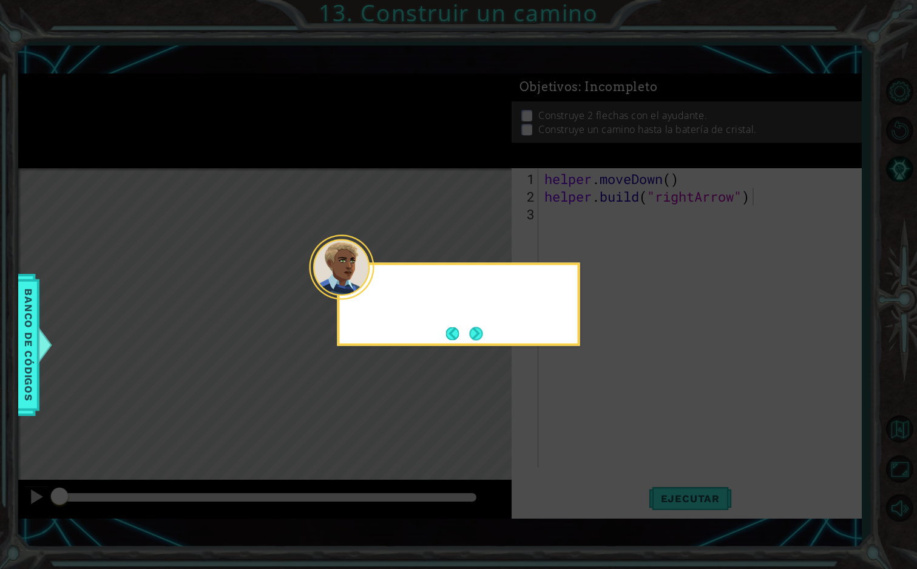
click at [88, 75] on icon at bounding box center [458, 284] width 917 height 569
click at [449, 327] on button "Back" at bounding box center [458, 333] width 24 height 13
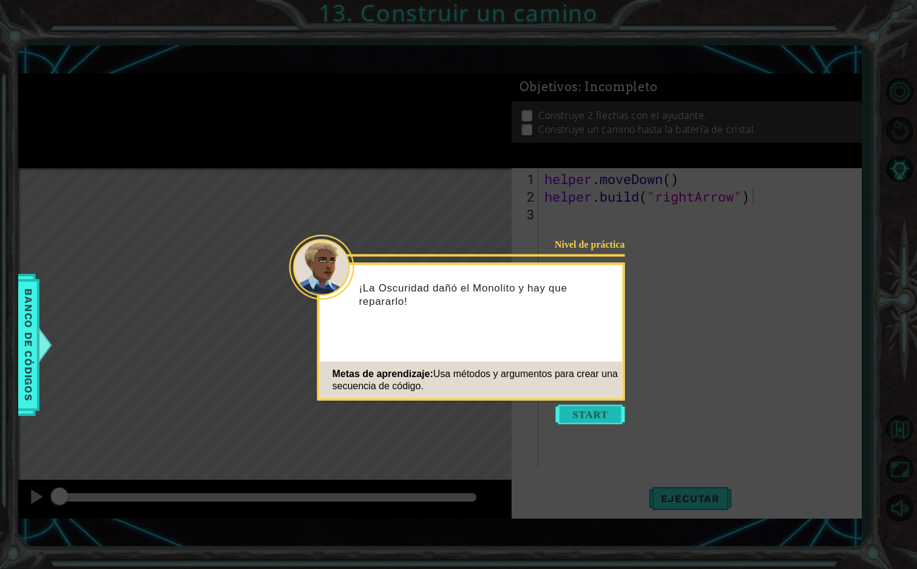
click at [592, 412] on button "Start" at bounding box center [590, 414] width 69 height 19
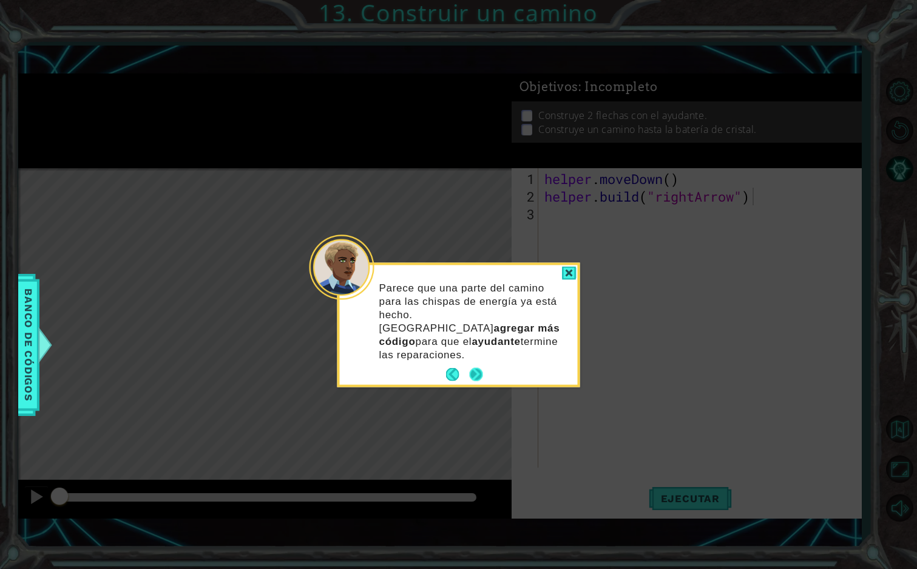
click at [478, 367] on button "Next" at bounding box center [475, 373] width 13 height 13
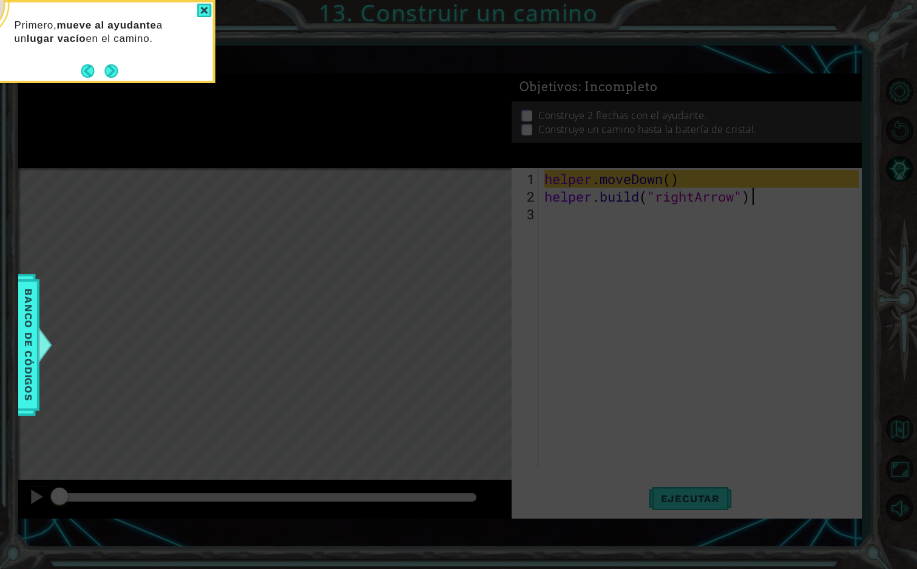
click at [478, 360] on icon at bounding box center [458, 123] width 917 height 891
click at [205, 11] on div at bounding box center [204, 11] width 15 height 14
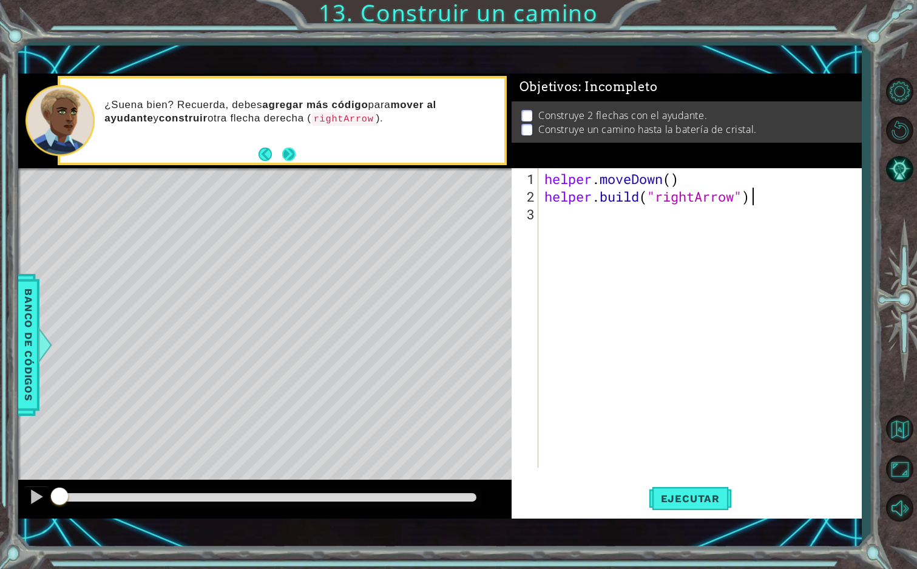
click at [288, 153] on button "Next" at bounding box center [288, 154] width 13 height 13
click at [590, 228] on div "helper . moveDown ( ) helper . build ( "rightArrow" )" at bounding box center [703, 337] width 323 height 335
click at [699, 494] on span "Ejecutar" at bounding box center [690, 498] width 83 height 12
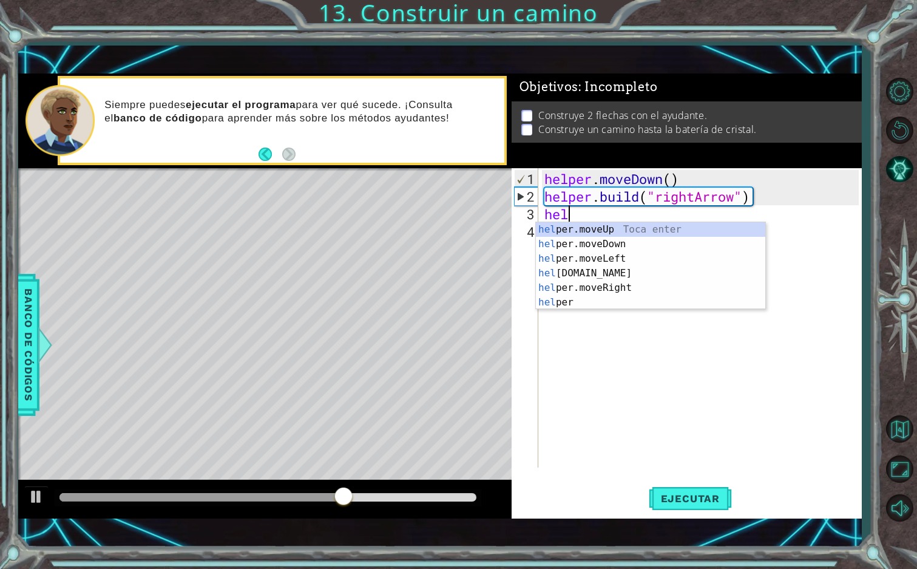
scroll to position [0, 1]
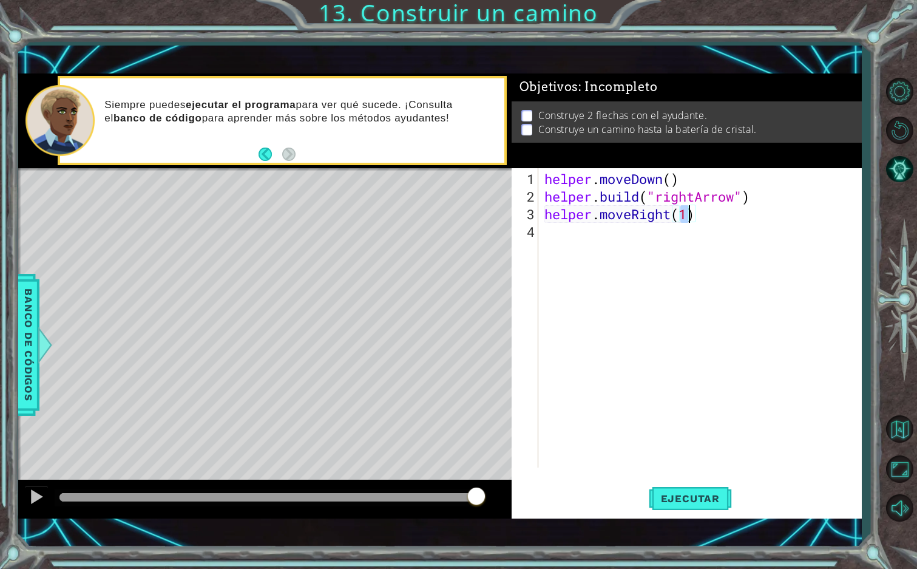
type textarea "helper.moveRight(3)"
click at [643, 250] on div "helper . moveDown ( ) helper . build ( "rightArrow" ) helper . moveRight ( 3 )" at bounding box center [703, 337] width 323 height 335
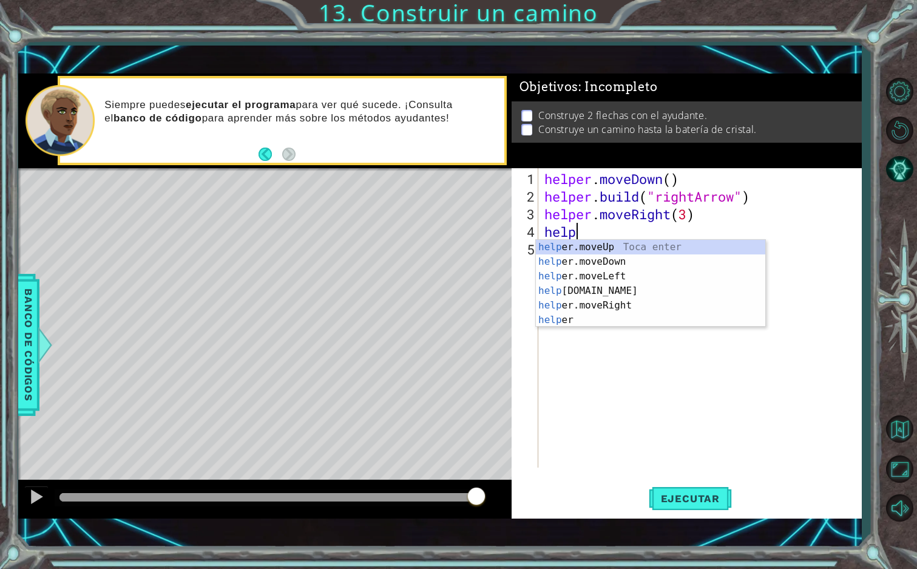
scroll to position [0, 1]
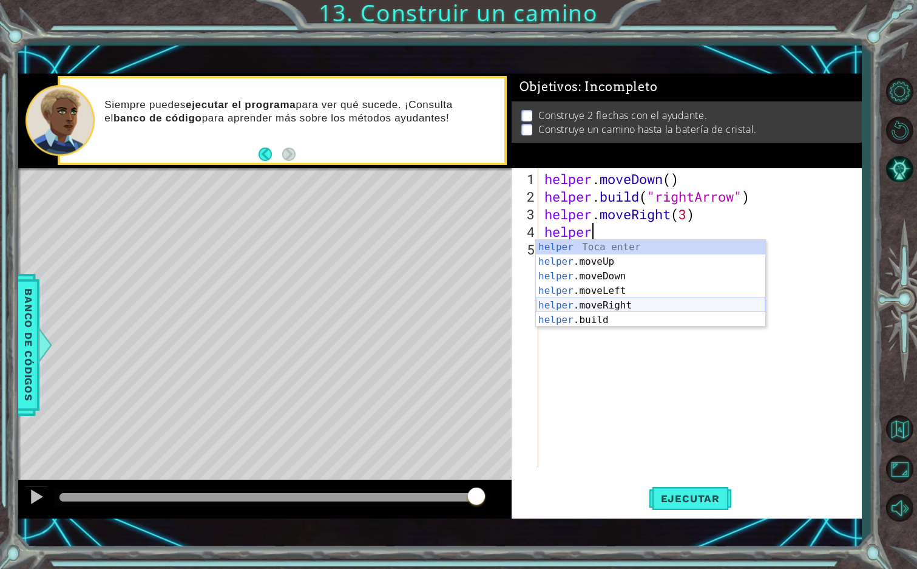
click at [620, 320] on div "helper Toca enter helper .moveUp Toca enter helper .moveDown Toca enter helper …" at bounding box center [650, 298] width 229 height 117
type textarea "[DOMAIN_NAME]("rightArrow")"
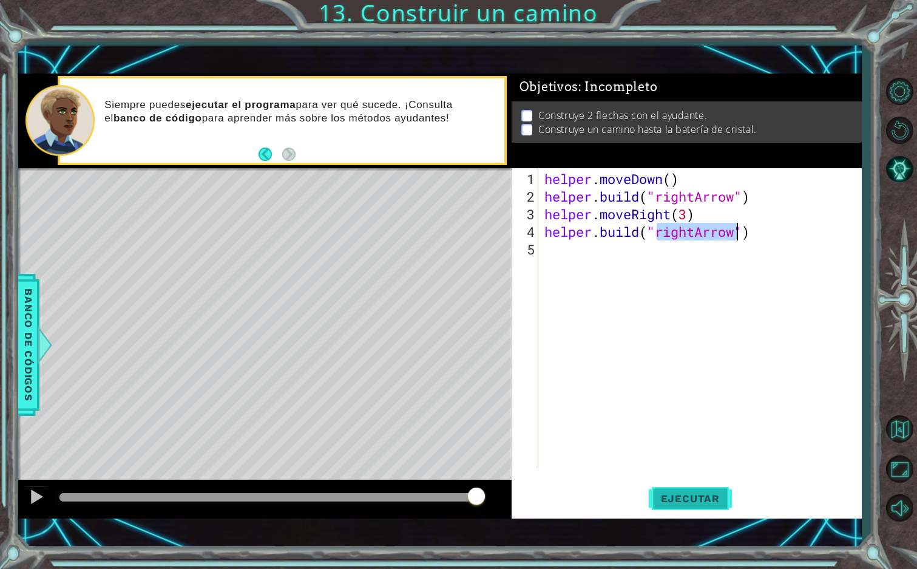
click at [696, 489] on button "Ejecutar" at bounding box center [690, 498] width 83 height 35
